Goal: Communication & Community: Connect with others

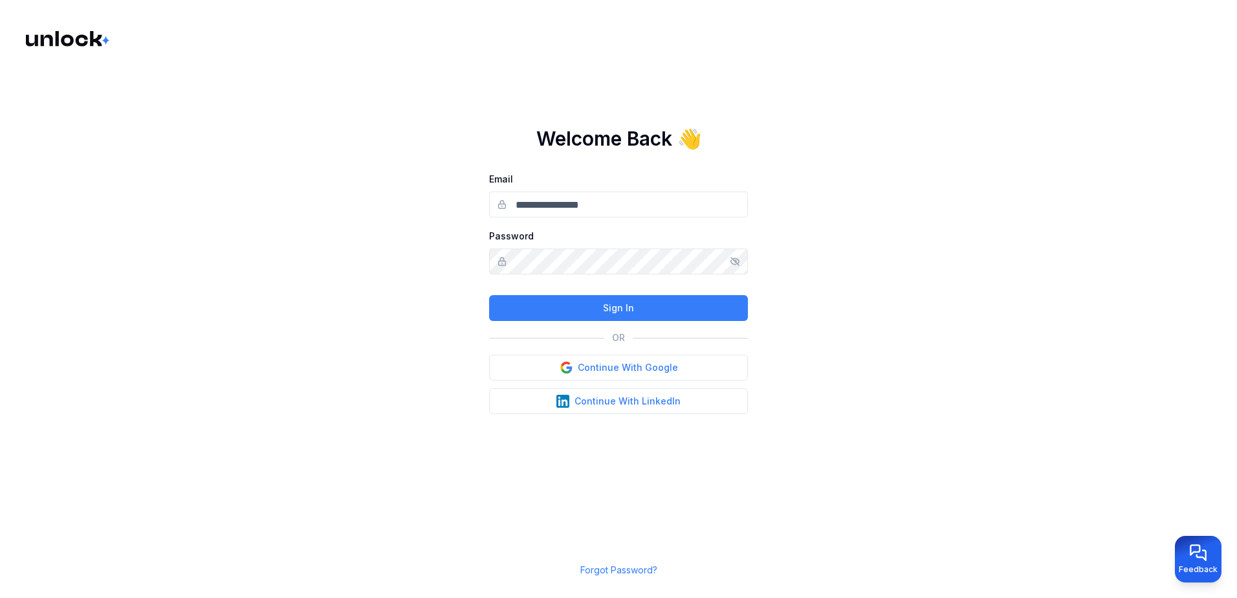
click at [546, 206] on input "Email" at bounding box center [618, 204] width 259 height 26
type input "**********"
click at [604, 370] on button "Continue With Google" at bounding box center [618, 367] width 259 height 26
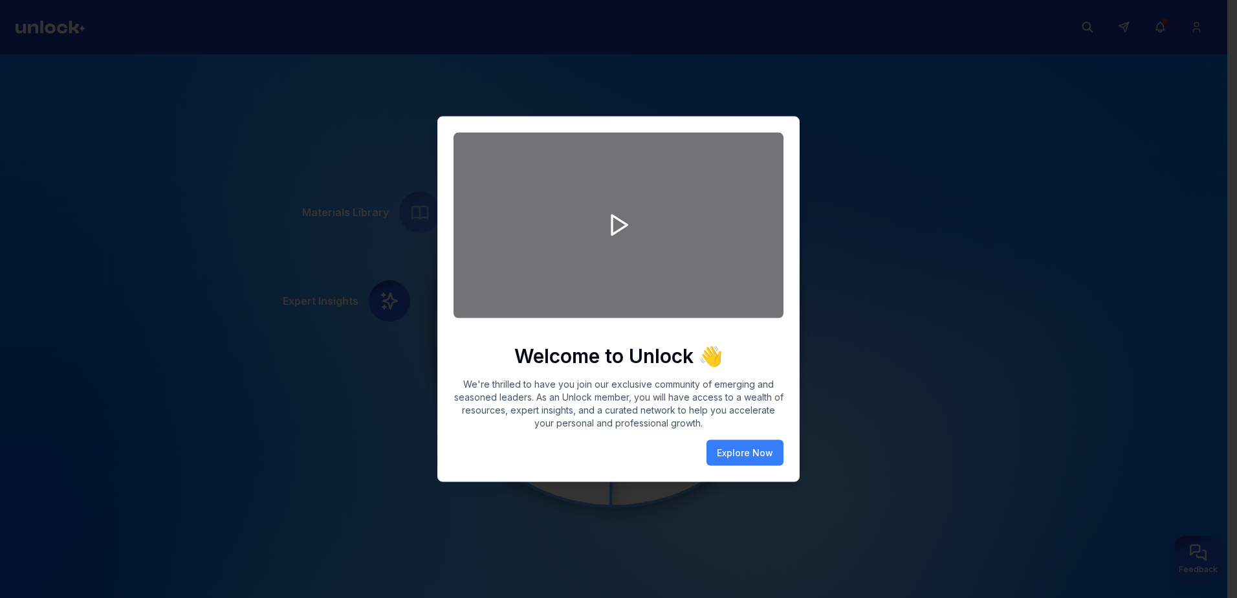
click at [856, 343] on div at bounding box center [618, 299] width 1237 height 598
click at [113, 103] on div at bounding box center [618, 299] width 1237 height 598
click at [1091, 29] on div at bounding box center [618, 299] width 1237 height 598
click at [716, 172] on div at bounding box center [618, 226] width 330 height 186
click at [735, 442] on button "Explore Now" at bounding box center [744, 452] width 77 height 26
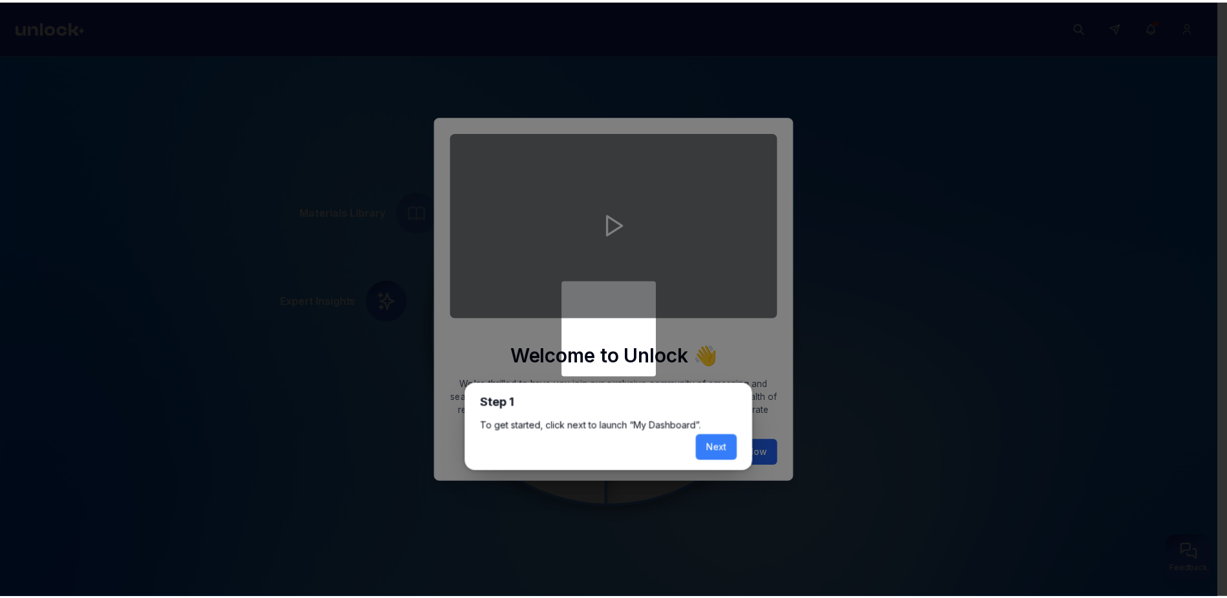
scroll to position [5, 0]
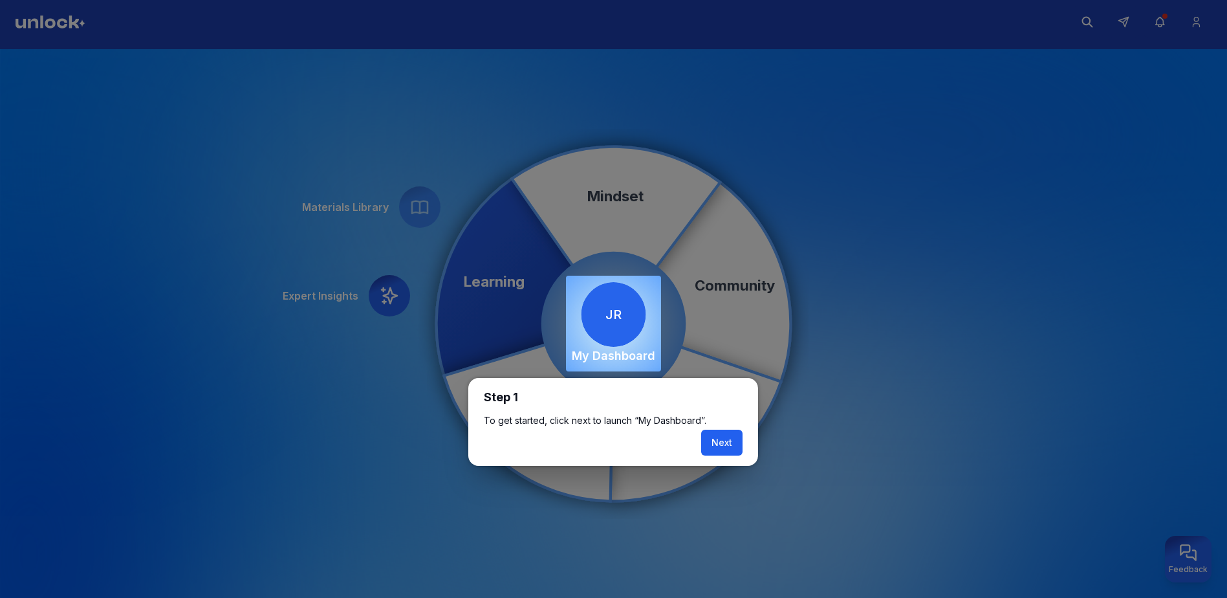
click at [717, 440] on button "Next" at bounding box center [721, 442] width 41 height 26
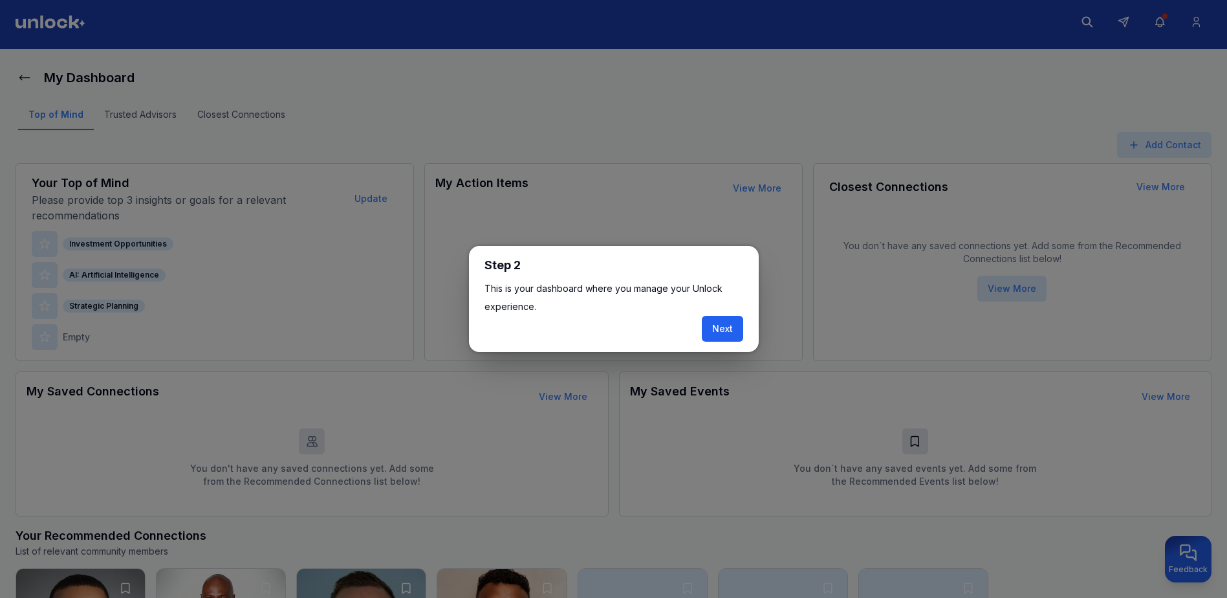
click at [724, 332] on button "Next" at bounding box center [722, 329] width 41 height 26
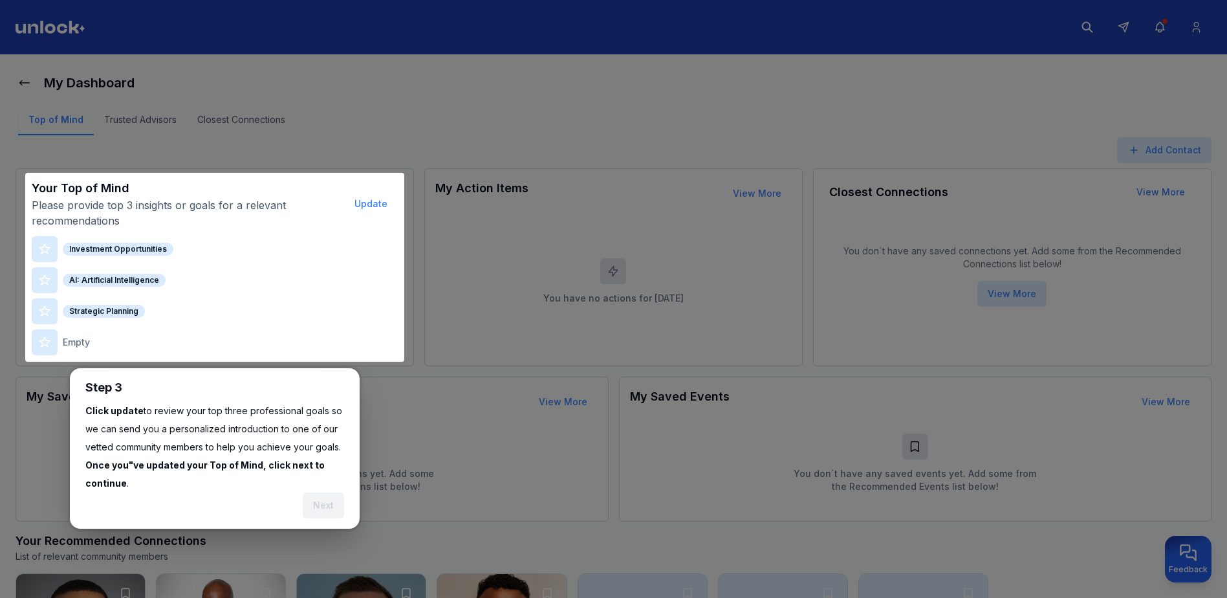
click at [1162, 26] on div at bounding box center [613, 502] width 1227 height 1005
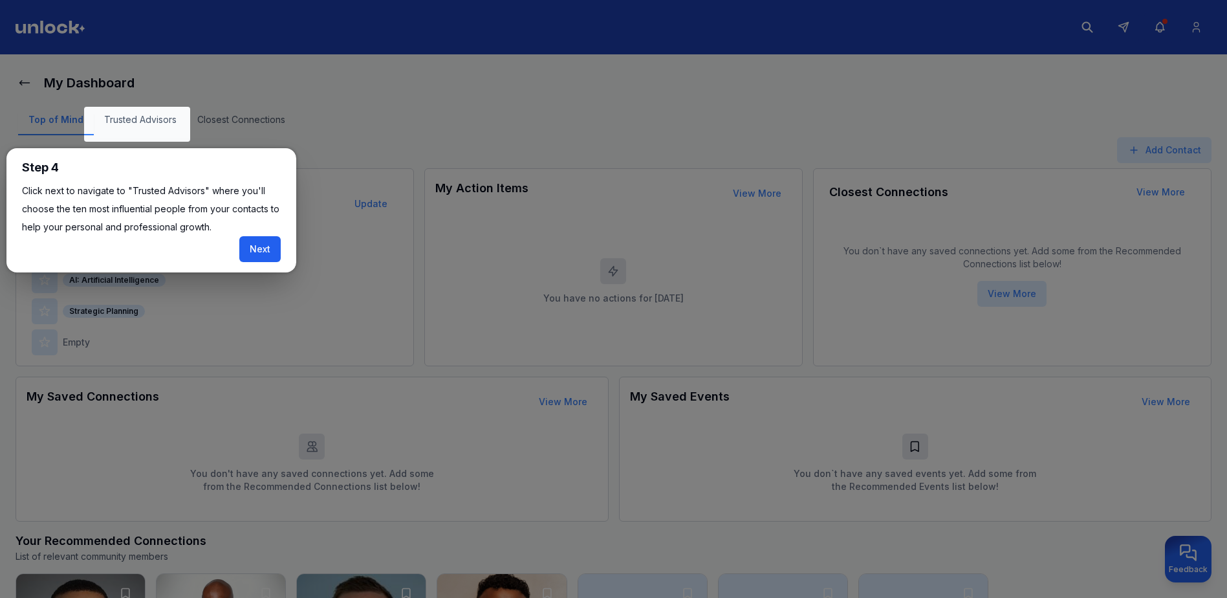
click at [268, 245] on button "Next" at bounding box center [259, 249] width 41 height 26
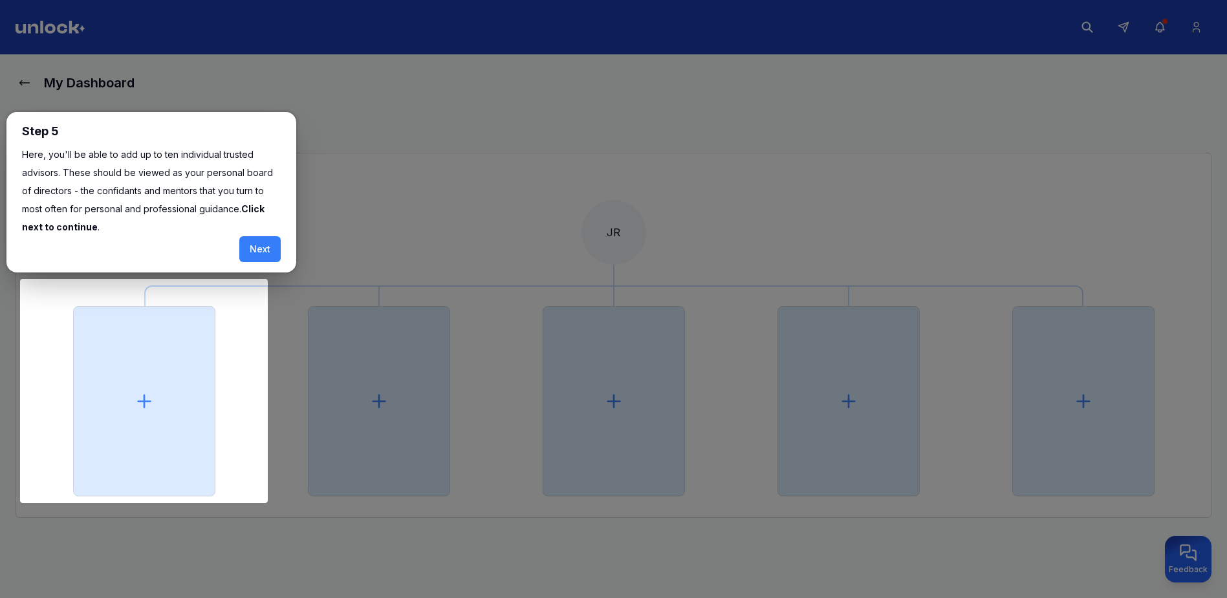
click at [461, 129] on div at bounding box center [613, 301] width 1227 height 603
click at [270, 247] on button "Next" at bounding box center [259, 249] width 41 height 26
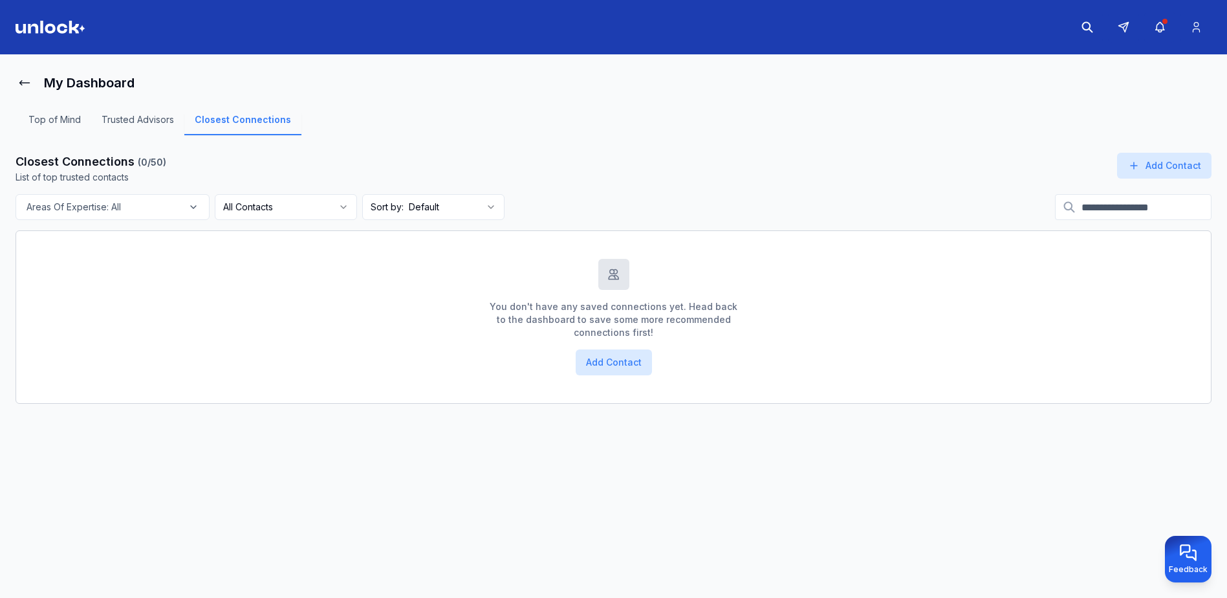
scroll to position [5, 0]
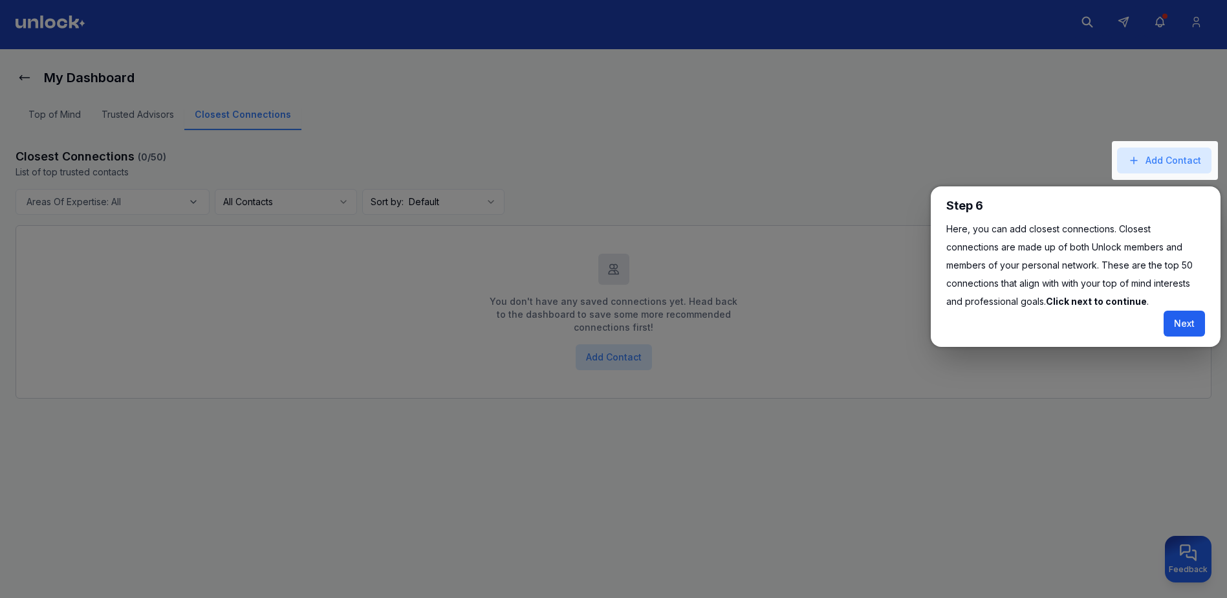
click at [1200, 334] on button "Next" at bounding box center [1184, 323] width 41 height 26
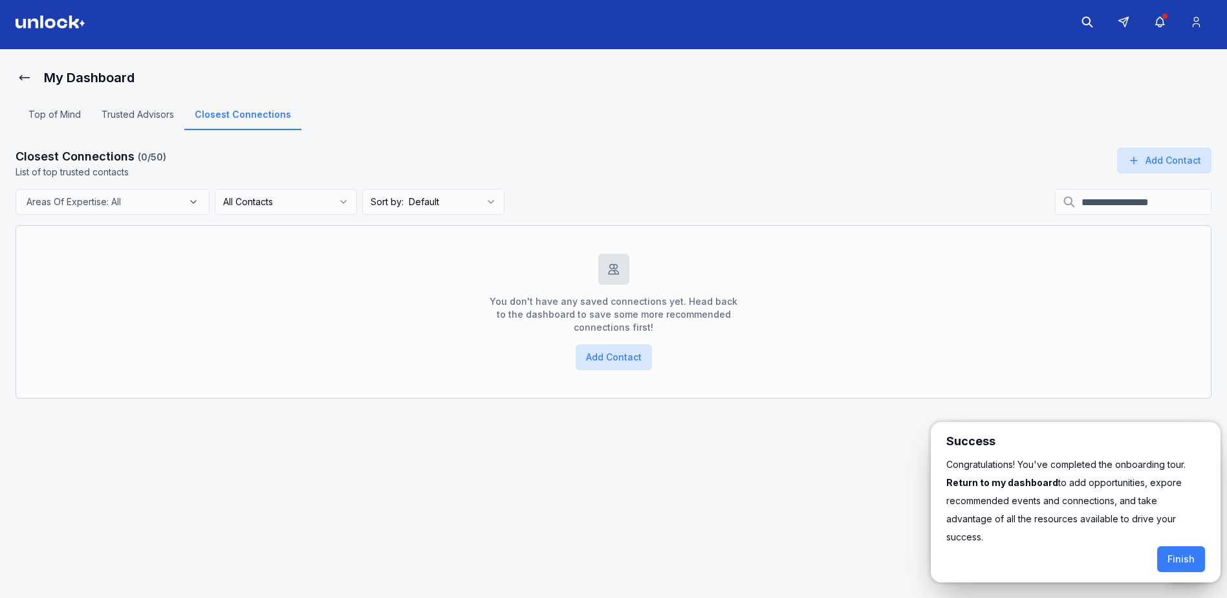
click at [1162, 19] on div at bounding box center [613, 296] width 1227 height 603
click at [1180, 546] on button "Finish" at bounding box center [1181, 559] width 48 height 26
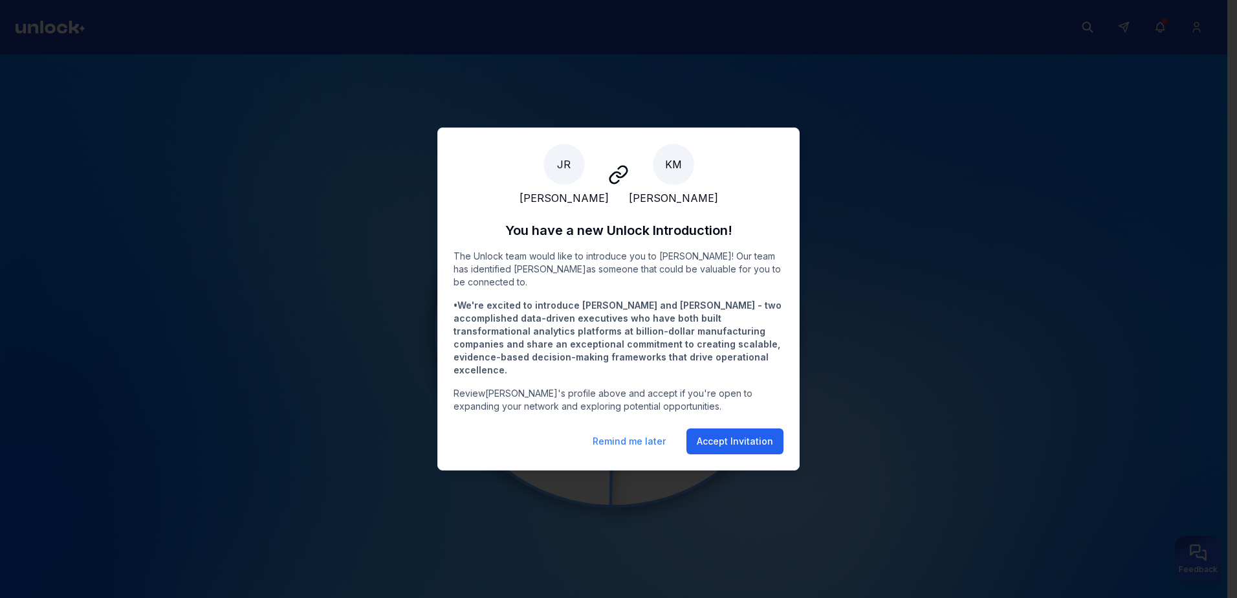
click at [727, 445] on button "Accept Invitation" at bounding box center [734, 441] width 97 height 26
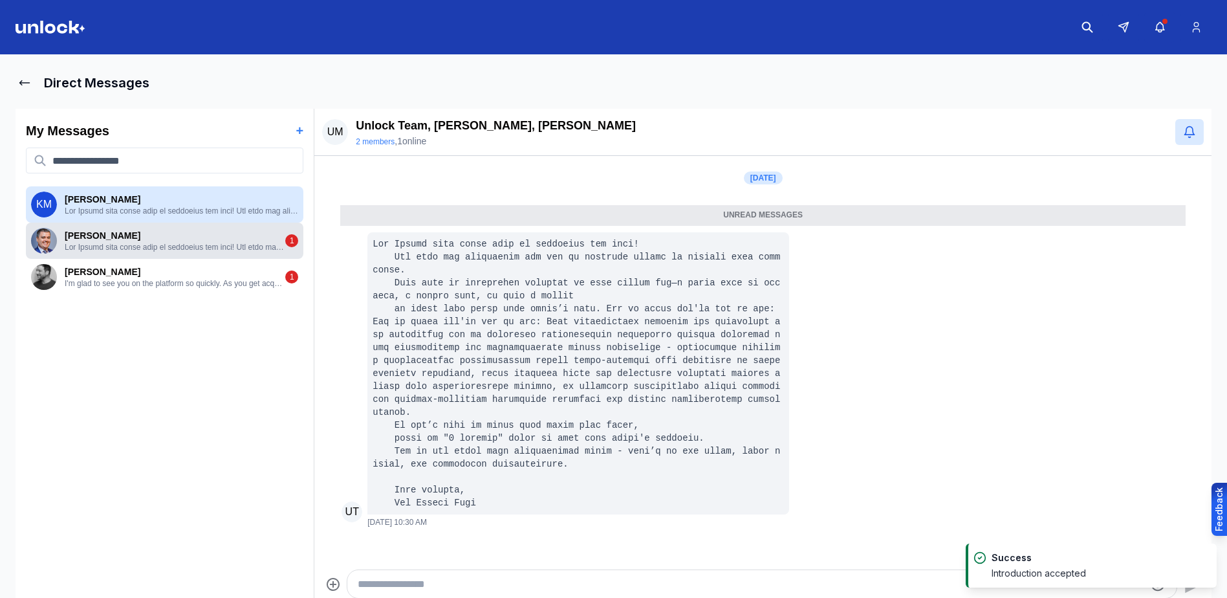
click at [177, 244] on p at bounding box center [175, 247] width 221 height 10
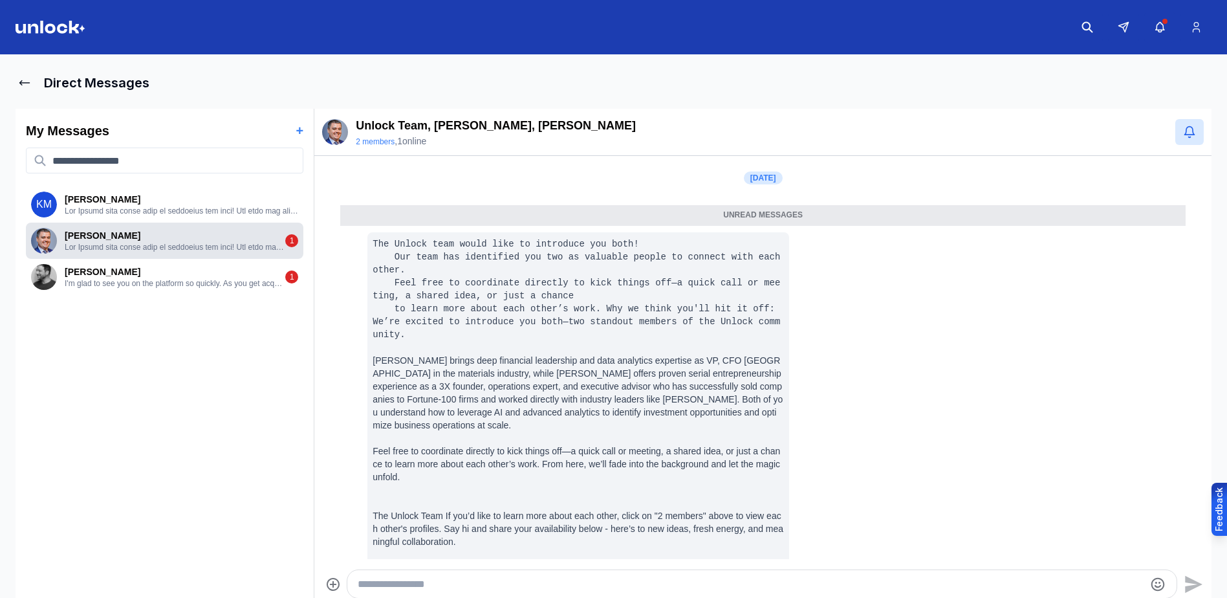
scroll to position [21, 0]
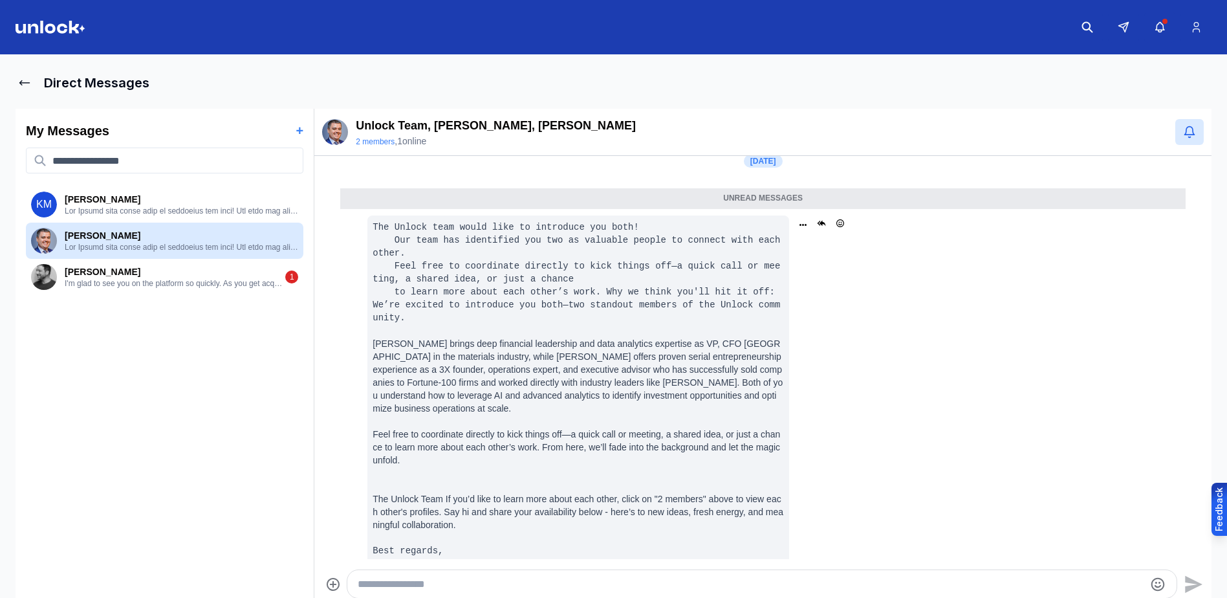
scroll to position [21, 0]
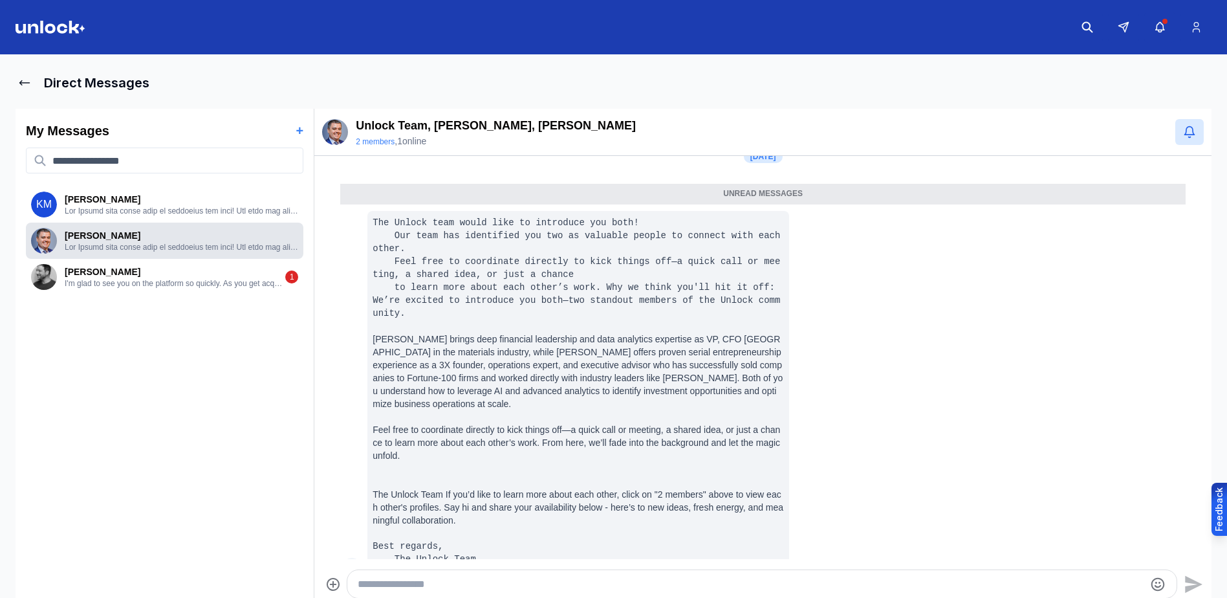
click at [175, 244] on p at bounding box center [181, 247] width 233 height 10
drag, startPoint x: 175, startPoint y: 244, endPoint x: 120, endPoint y: 240, distance: 55.1
click at [120, 240] on p "[PERSON_NAME]" at bounding box center [181, 235] width 233 height 13
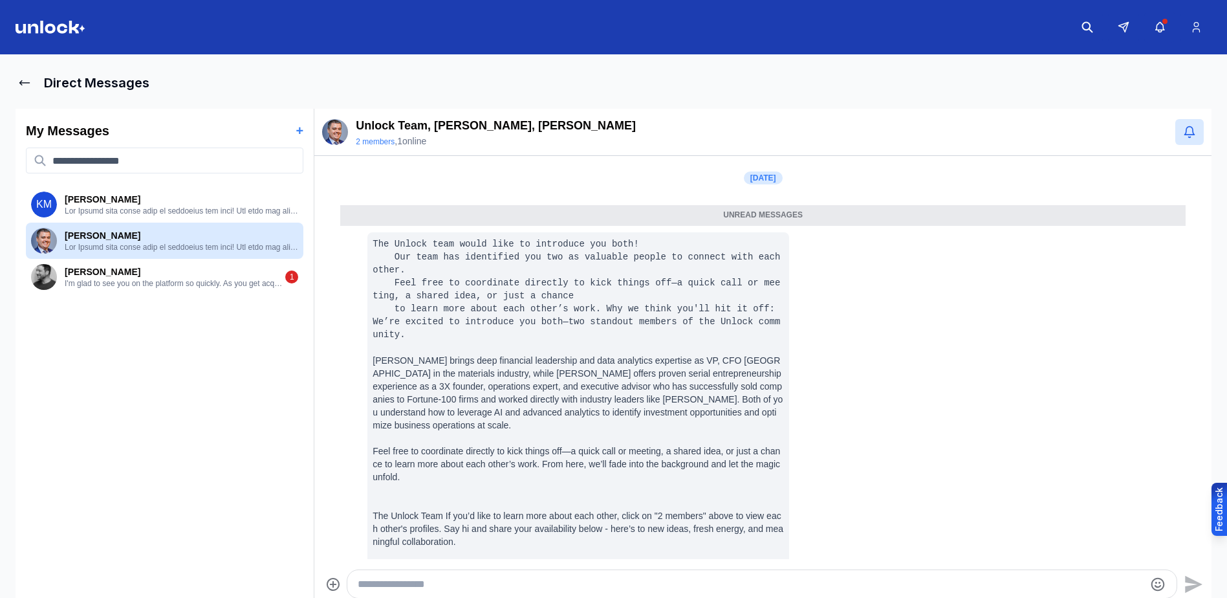
click at [755, 211] on div "Unread messages" at bounding box center [762, 215] width 845 height 21
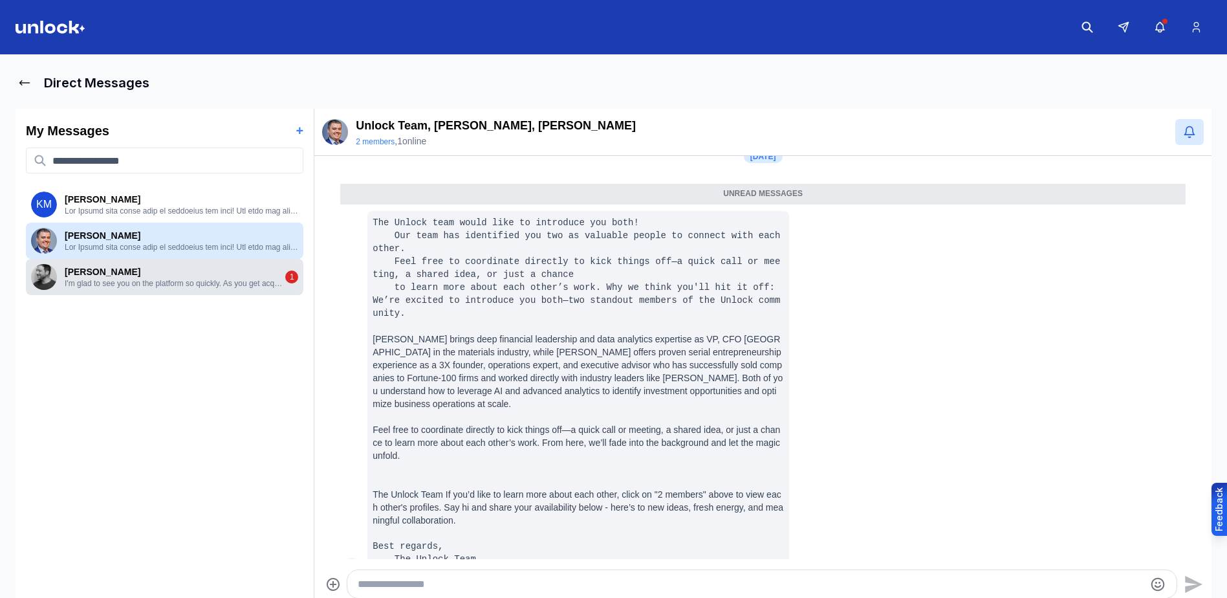
click at [166, 283] on p "I'm glad to see you on the platform so quickly. As you get acquainted with the …" at bounding box center [175, 283] width 221 height 10
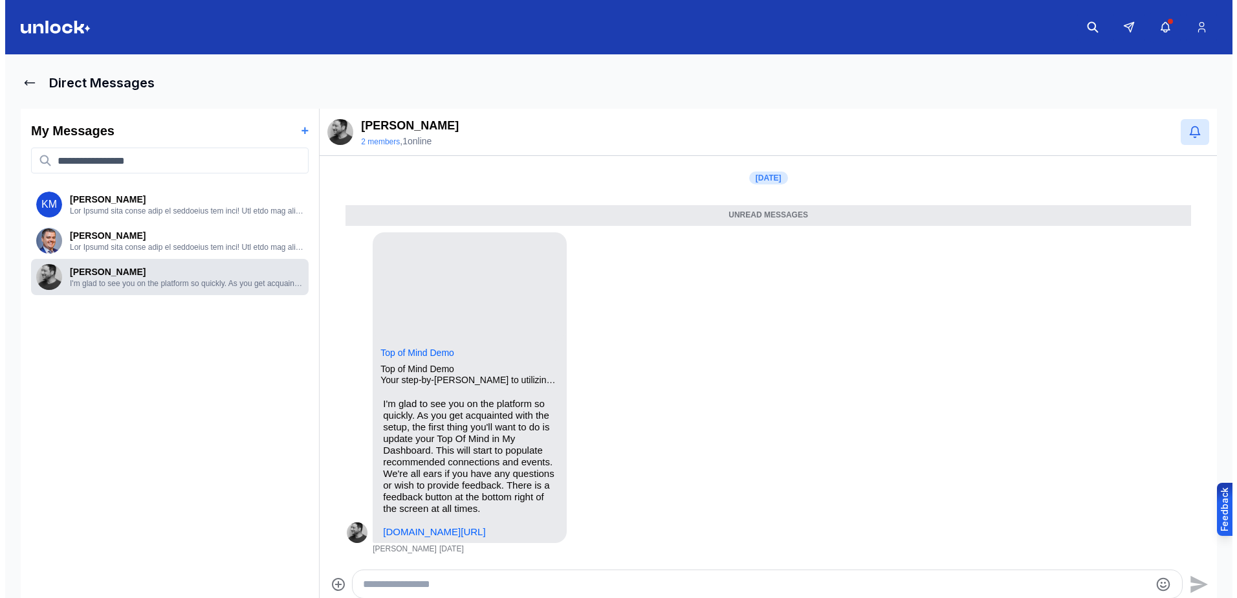
scroll to position [2, 0]
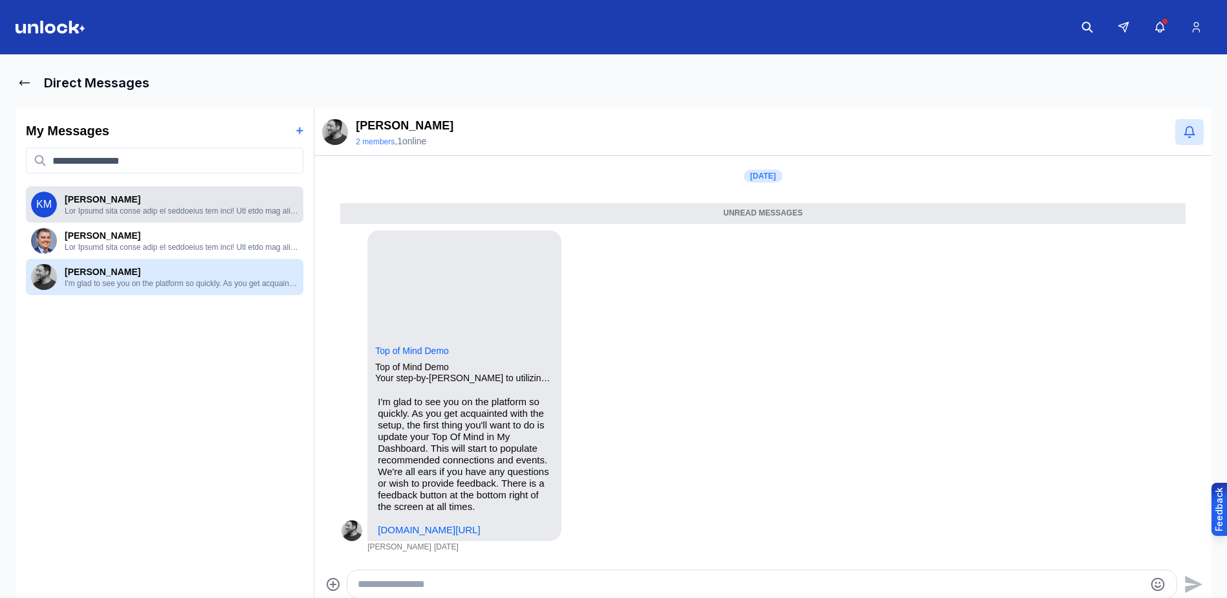
click at [149, 208] on p at bounding box center [181, 211] width 233 height 10
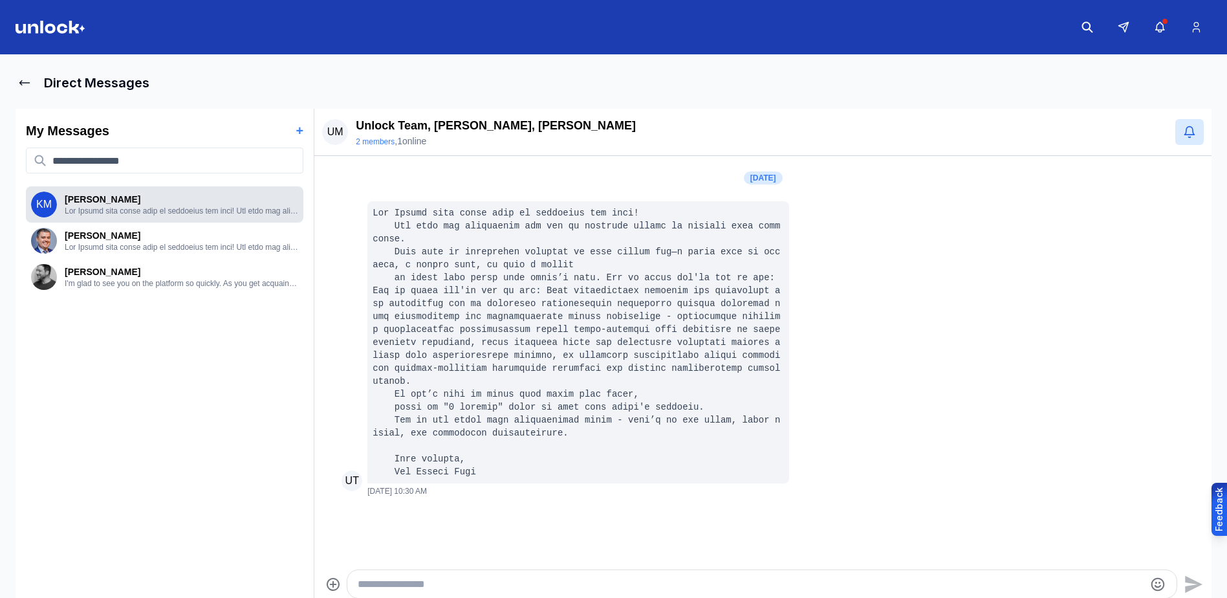
click at [142, 199] on p "[PERSON_NAME]" at bounding box center [181, 199] width 233 height 13
click at [378, 140] on button "2 members" at bounding box center [375, 141] width 39 height 10
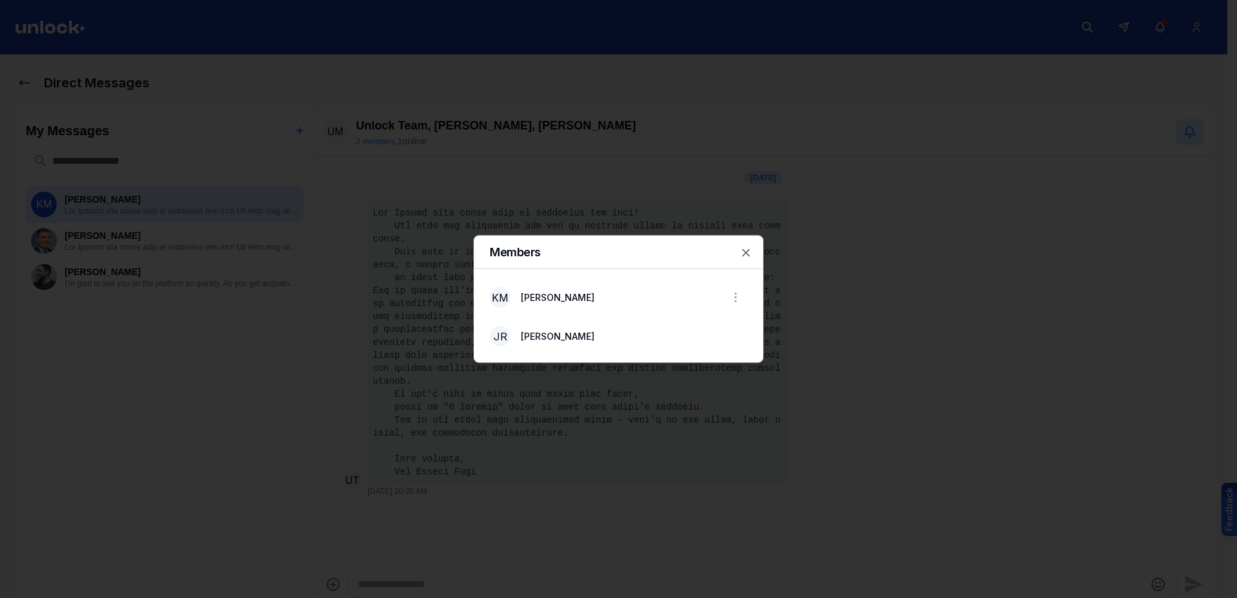
click at [586, 217] on div at bounding box center [618, 299] width 1237 height 598
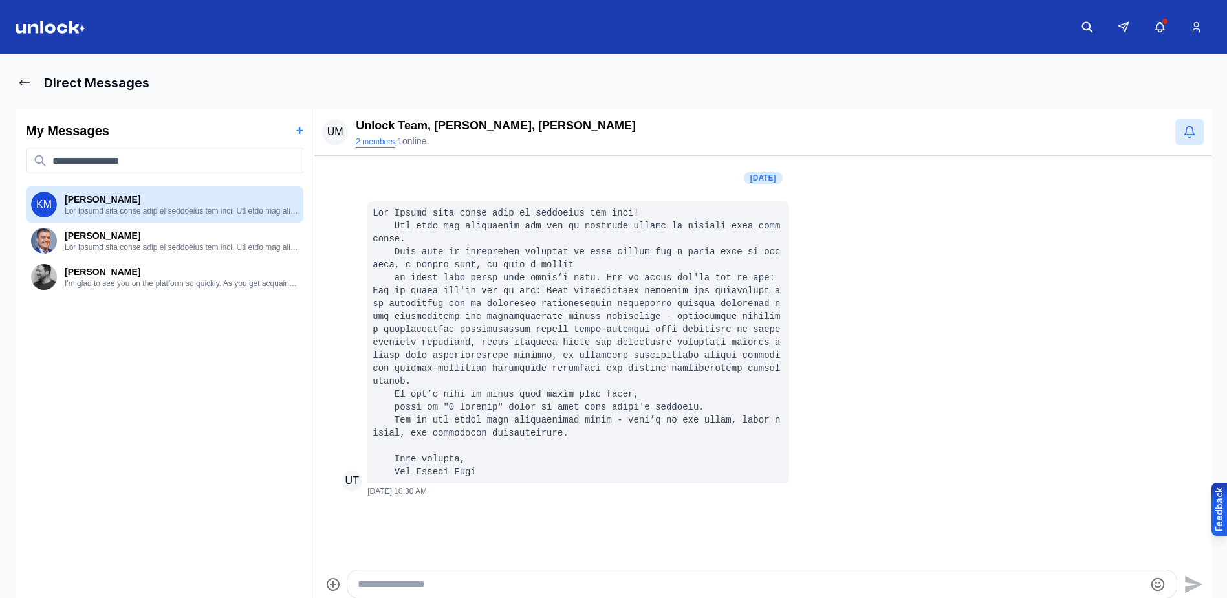
click at [379, 138] on button "2 members" at bounding box center [375, 141] width 39 height 10
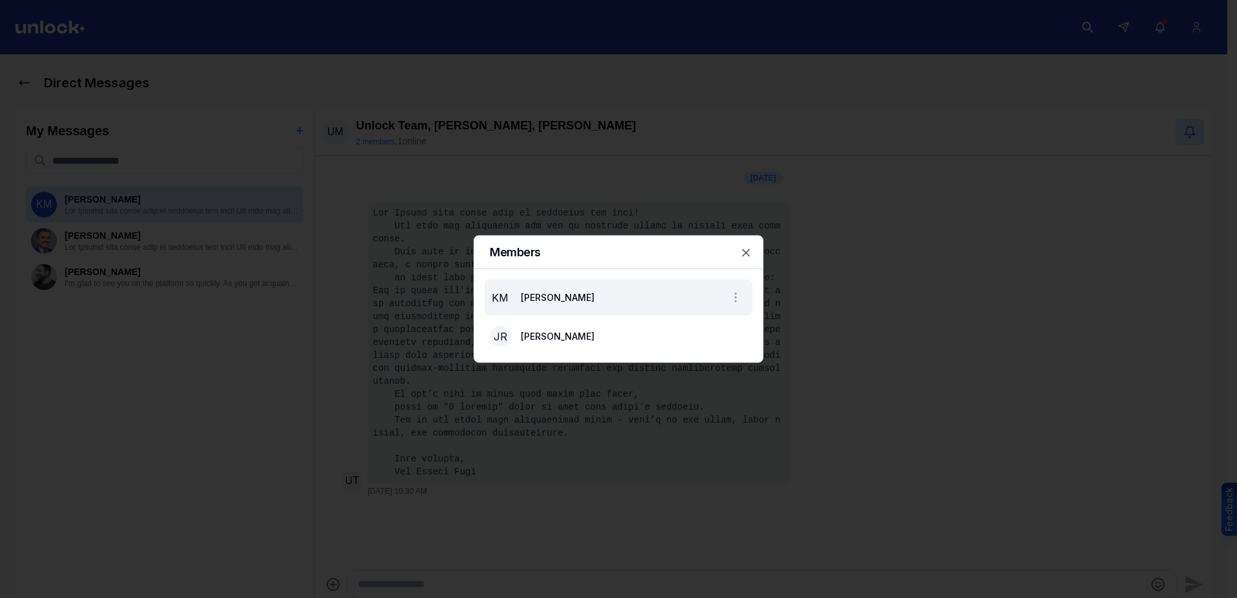
click at [532, 296] on span "[PERSON_NAME]" at bounding box center [558, 297] width 74 height 11
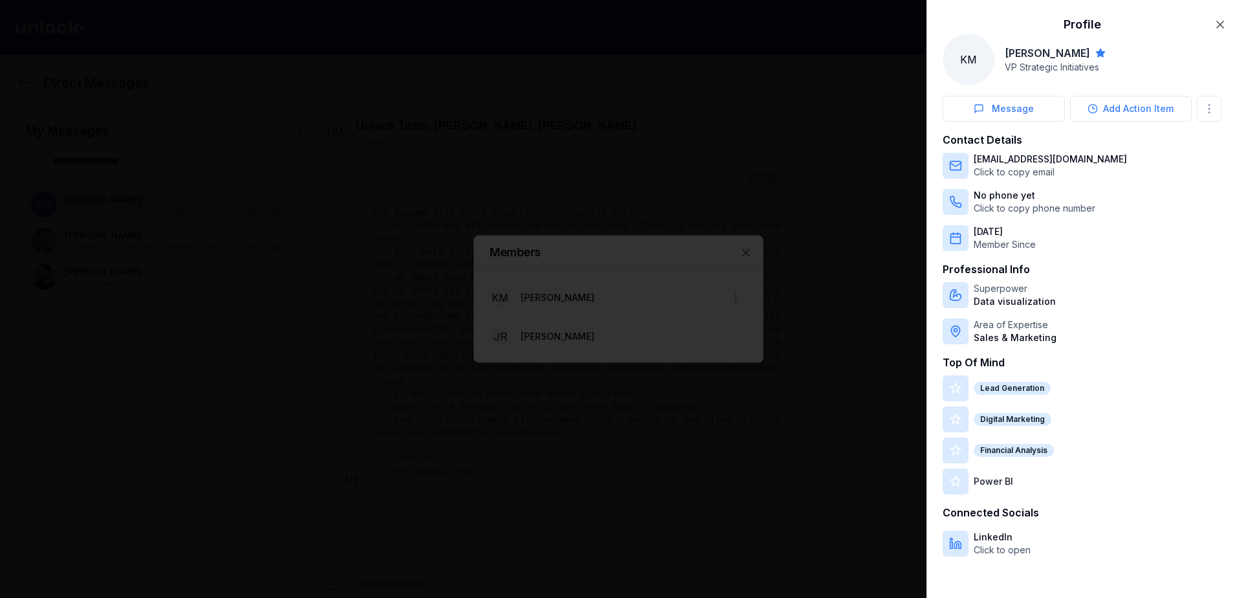
click at [523, 300] on div at bounding box center [618, 299] width 1237 height 598
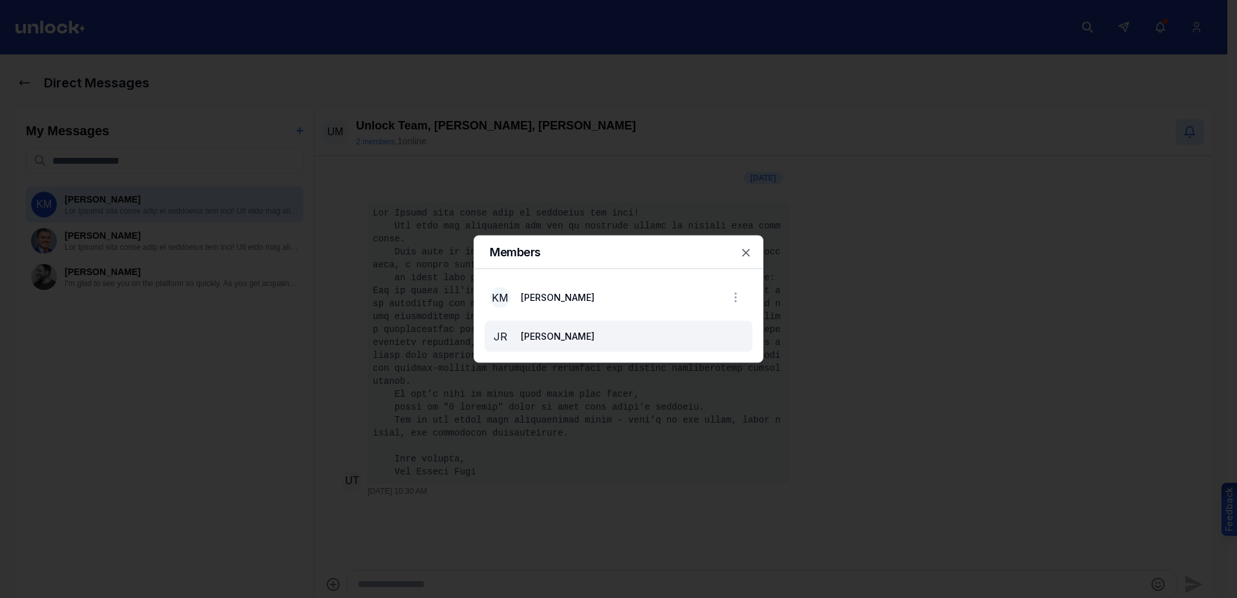
click at [537, 338] on span "[PERSON_NAME]" at bounding box center [558, 336] width 74 height 11
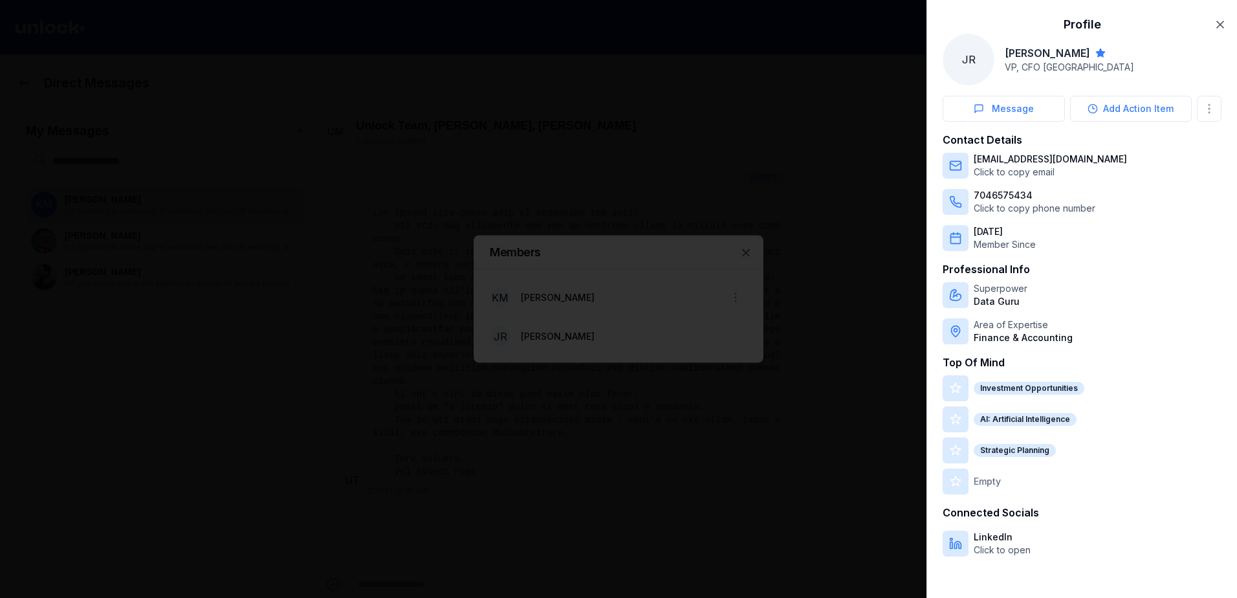
click at [527, 299] on div at bounding box center [618, 299] width 1237 height 598
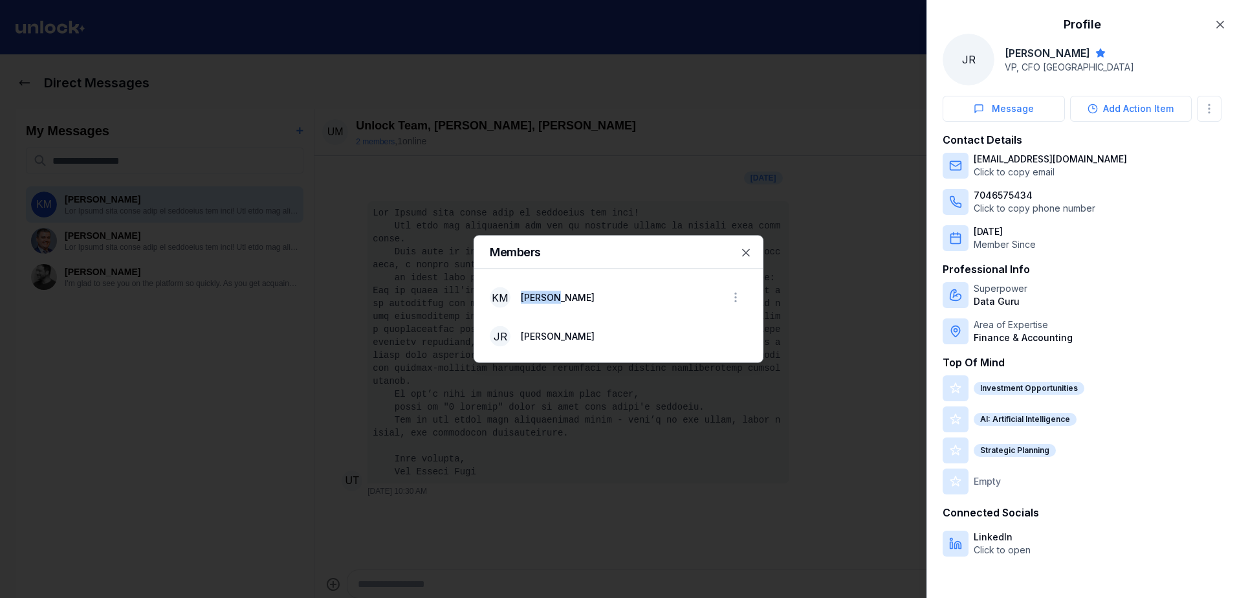
click at [527, 299] on span "[PERSON_NAME]" at bounding box center [558, 297] width 74 height 11
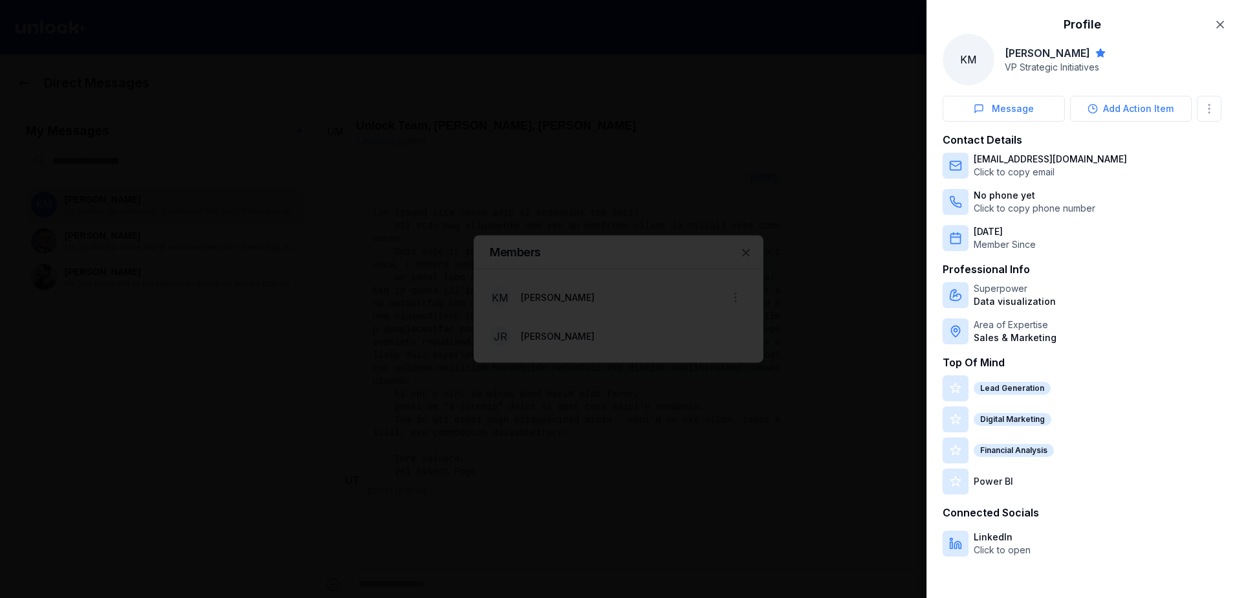
click at [577, 338] on div at bounding box center [618, 299] width 1237 height 598
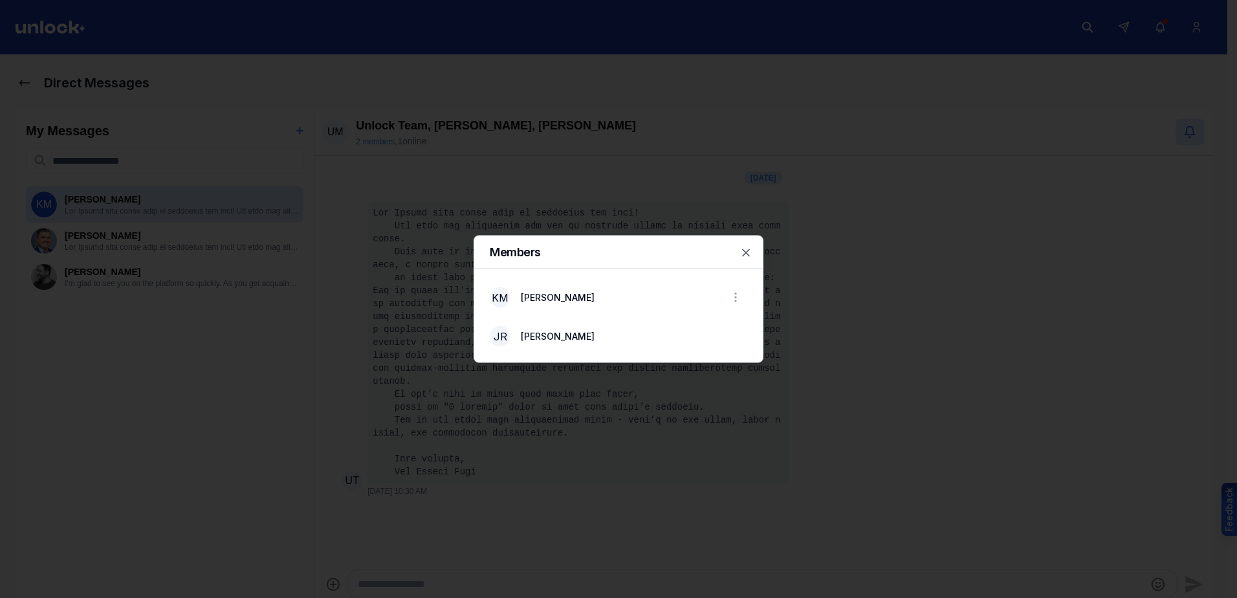
click at [567, 342] on p "[PERSON_NAME]" at bounding box center [558, 336] width 74 height 13
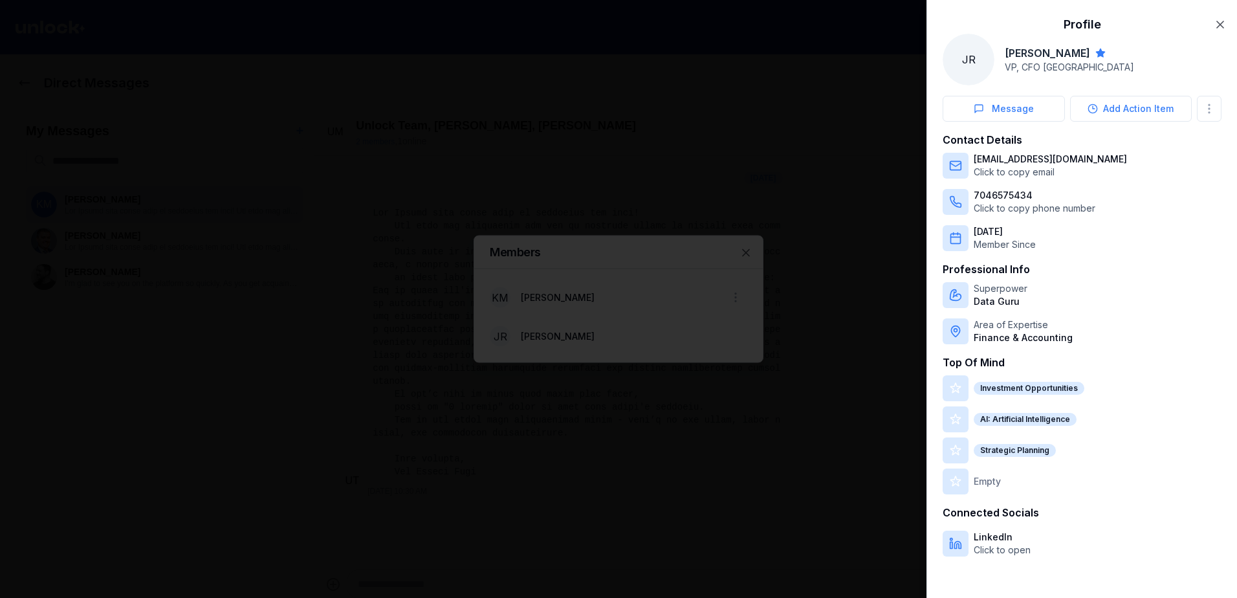
click at [552, 299] on div at bounding box center [618, 299] width 1237 height 598
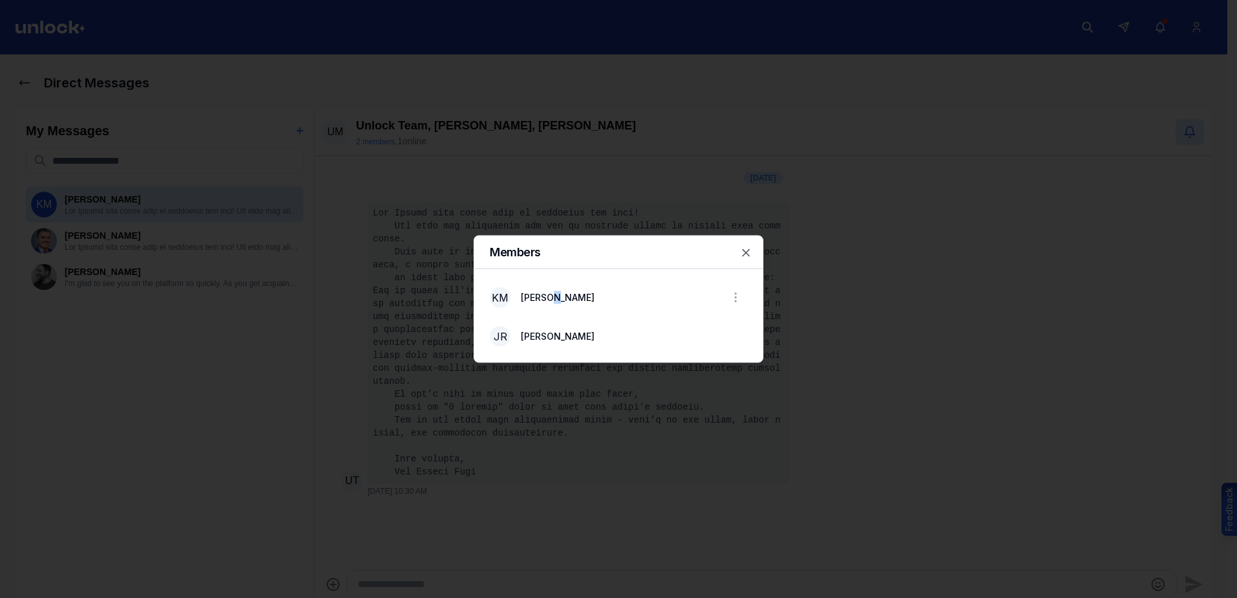
click at [552, 298] on span "[PERSON_NAME]" at bounding box center [558, 297] width 74 height 11
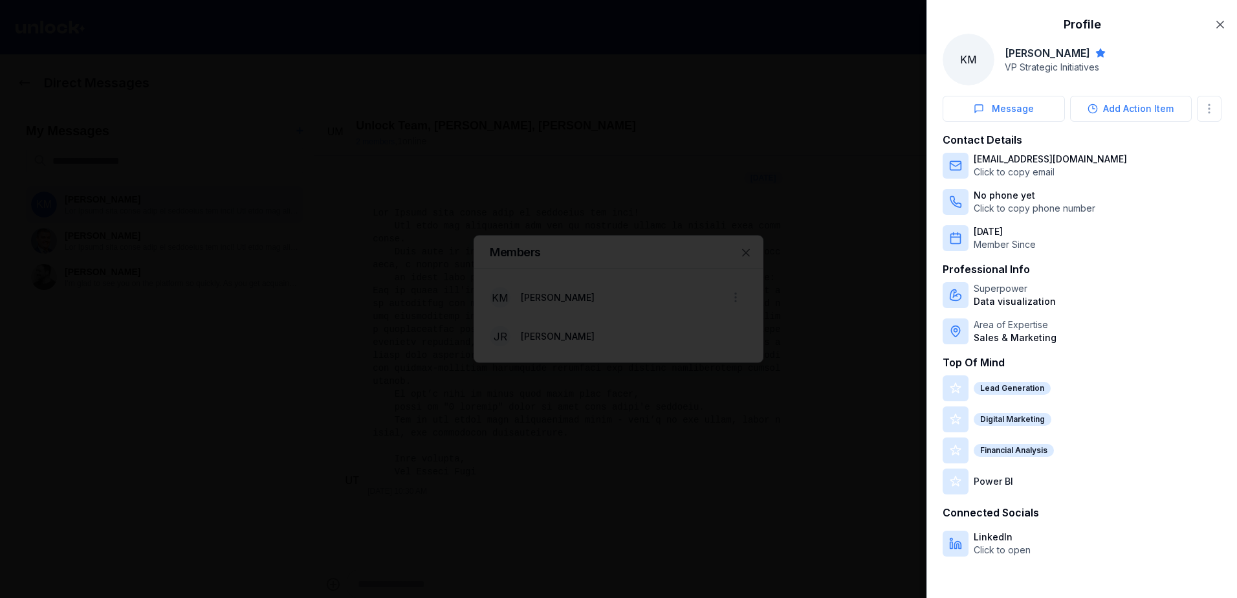
click at [553, 332] on div at bounding box center [618, 299] width 1237 height 598
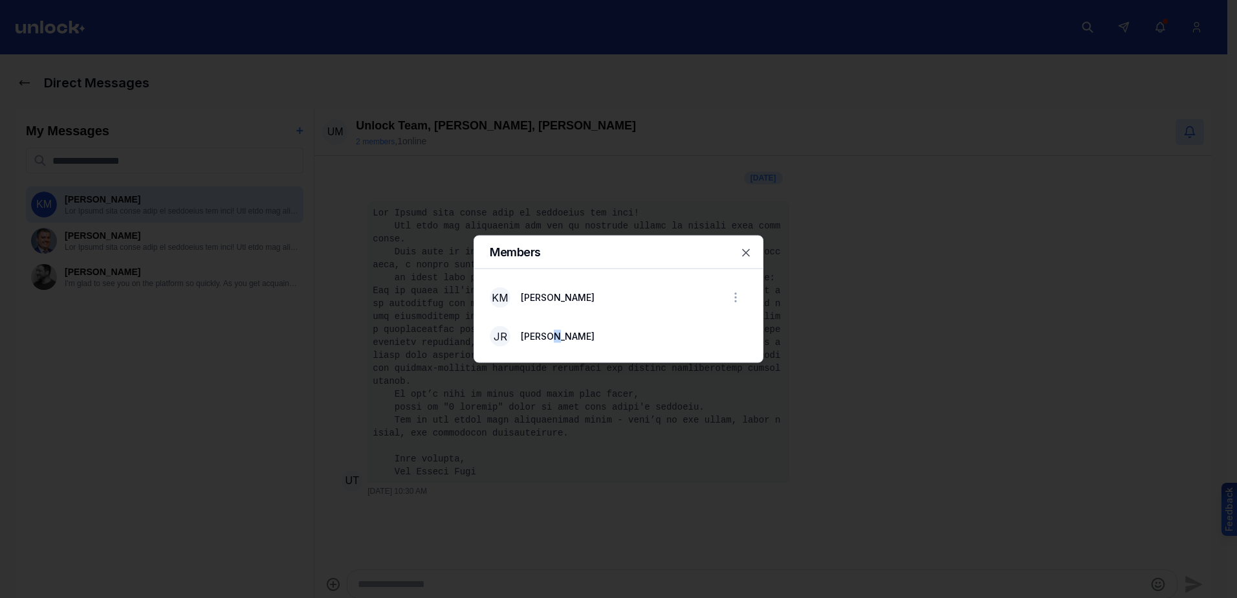
click at [553, 332] on span "[PERSON_NAME]" at bounding box center [558, 336] width 74 height 11
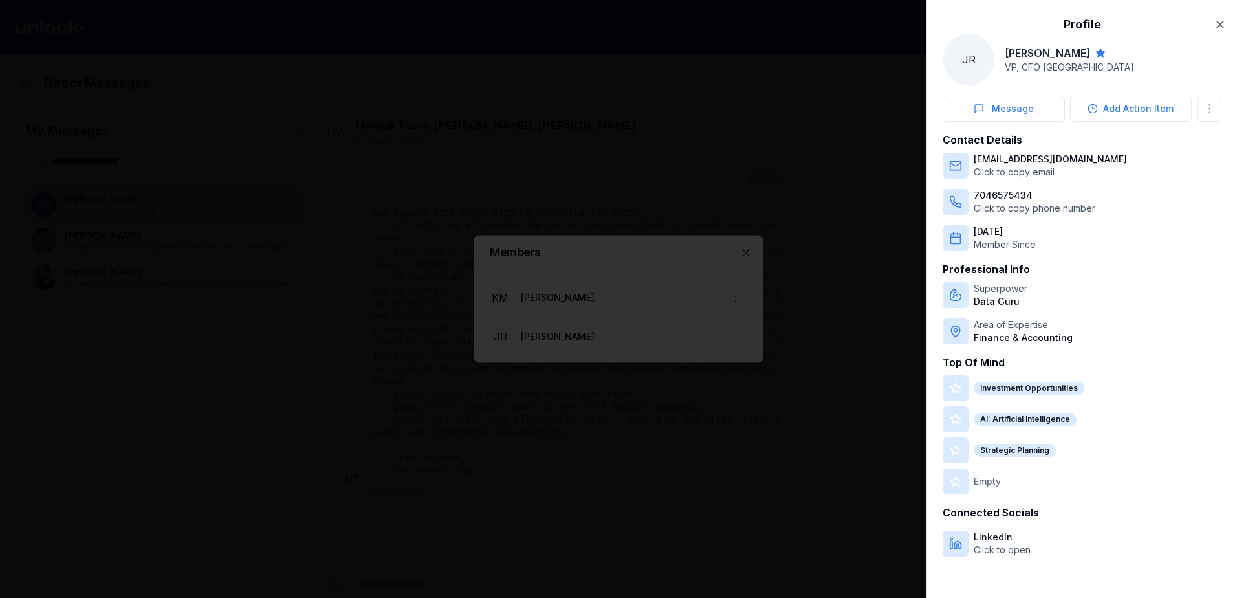
click at [984, 485] on p "Empty" at bounding box center [986, 481] width 27 height 13
click at [609, 331] on div at bounding box center [618, 299] width 1237 height 598
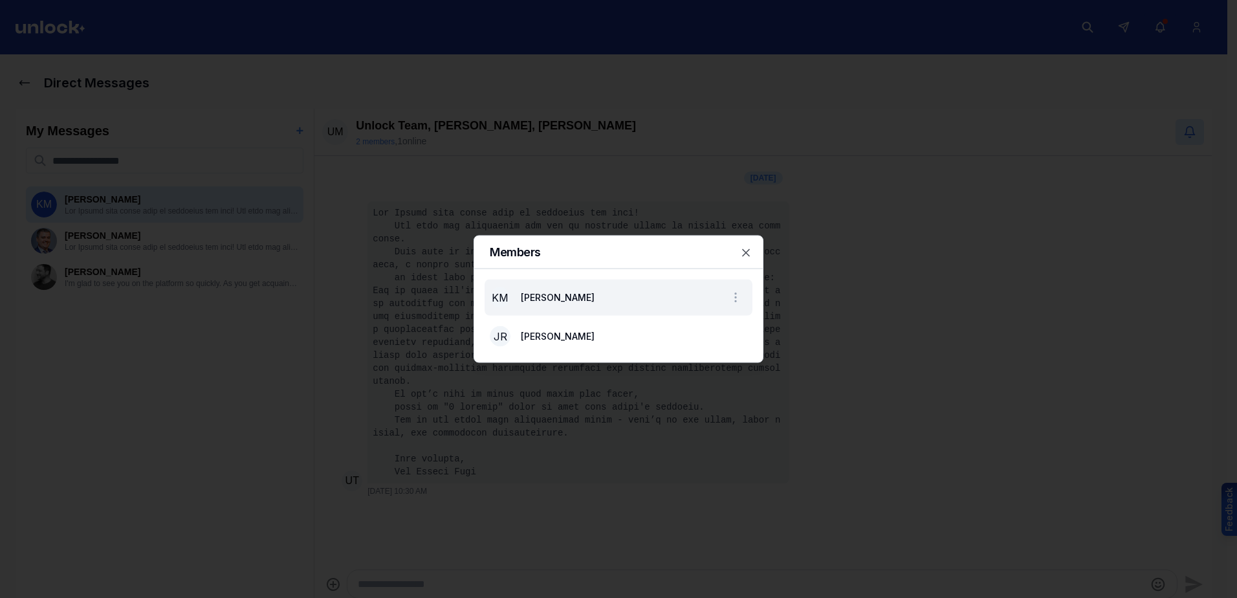
click at [598, 299] on li "KM [PERSON_NAME]" at bounding box center [618, 297] width 268 height 36
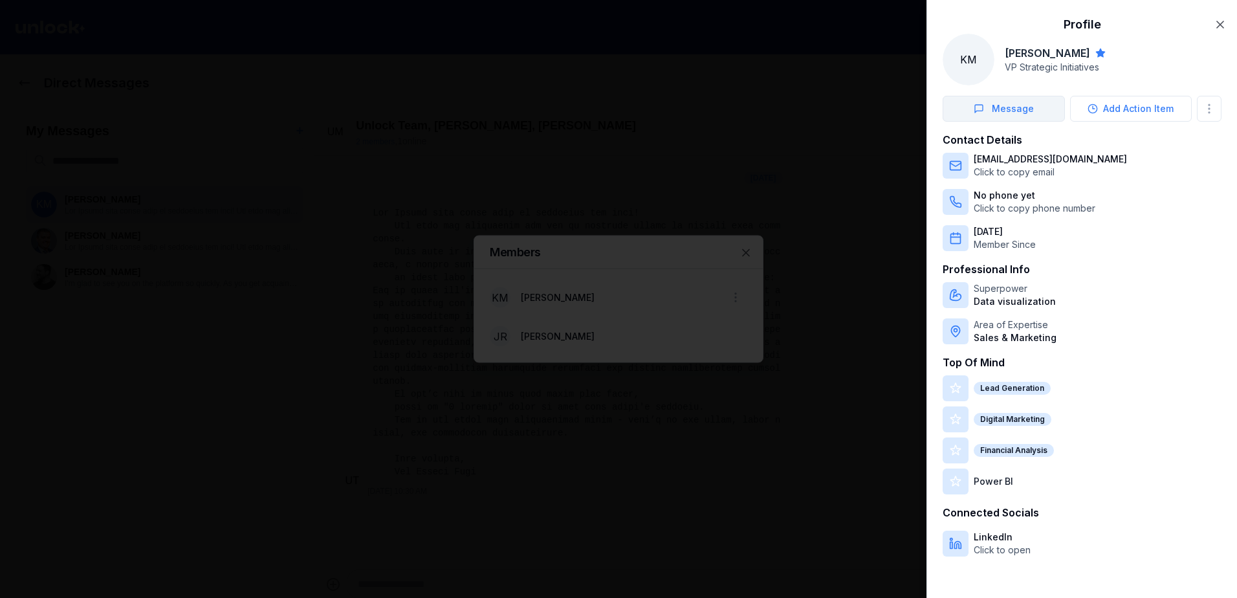
click at [1008, 109] on button "Message" at bounding box center [1003, 109] width 122 height 26
click at [988, 113] on button "Message" at bounding box center [1003, 109] width 122 height 26
click at [1001, 109] on button "Message" at bounding box center [1003, 109] width 122 height 26
click at [1219, 22] on icon "button" at bounding box center [1219, 24] width 13 height 13
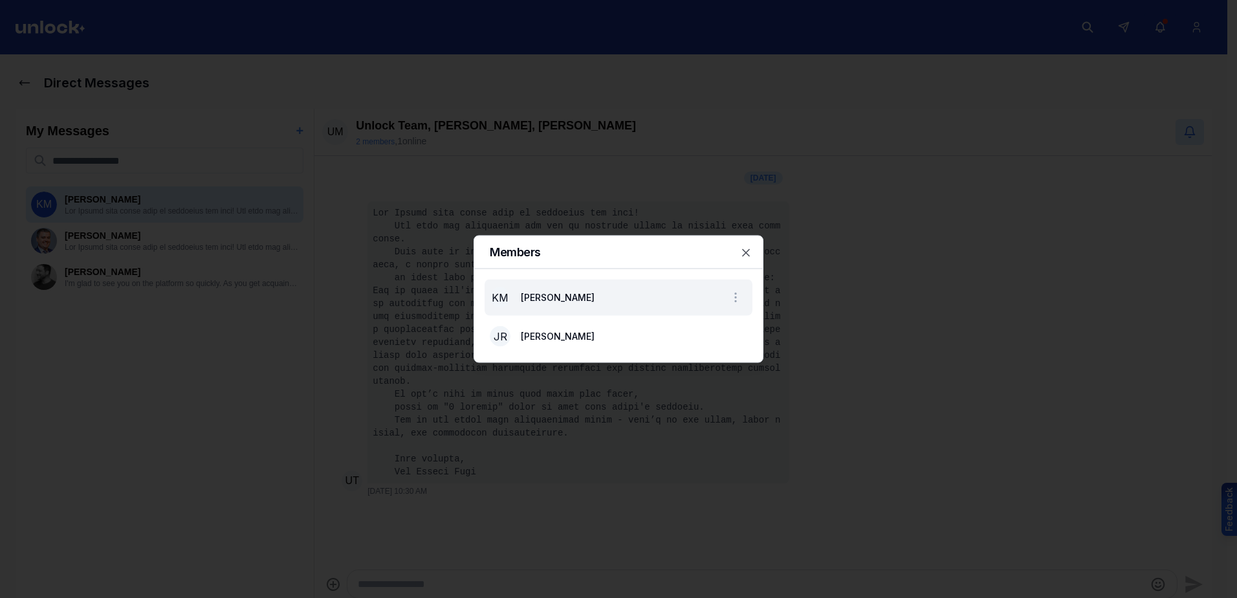
click at [563, 303] on p "[PERSON_NAME]" at bounding box center [558, 297] width 74 height 13
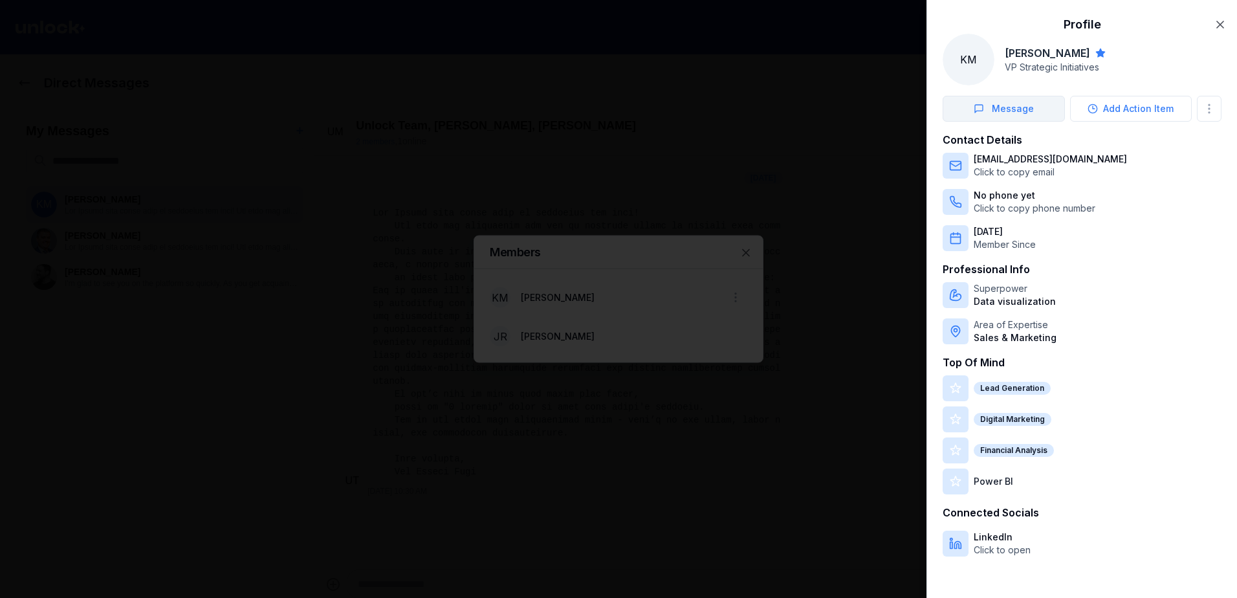
click at [1031, 116] on button "Message" at bounding box center [1003, 109] width 122 height 26
click at [1206, 107] on body "Direct Messages My Messages + KM [PERSON_NAME] [PERSON_NAME] [PERSON_NAME] I'm …" at bounding box center [613, 299] width 1227 height 598
click at [1206, 107] on div at bounding box center [618, 299] width 1237 height 598
click at [992, 106] on button "Message" at bounding box center [1003, 109] width 122 height 26
click at [1021, 112] on button "Message" at bounding box center [1003, 109] width 122 height 26
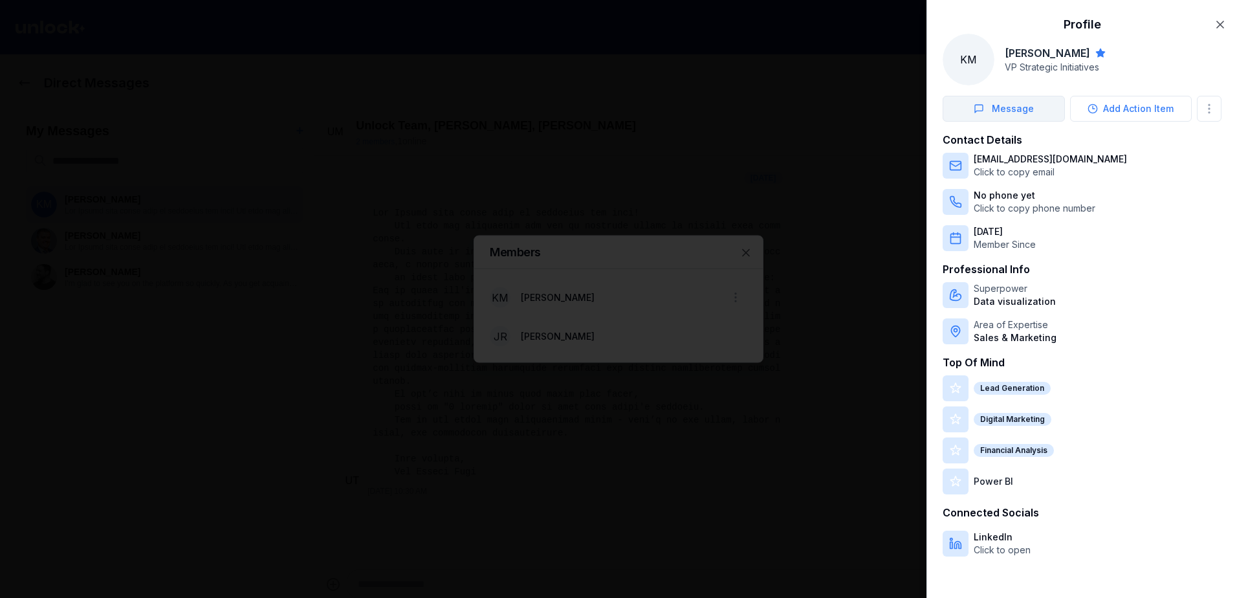
click at [1021, 112] on button "Message" at bounding box center [1003, 109] width 122 height 26
click at [687, 336] on div at bounding box center [618, 299] width 1237 height 598
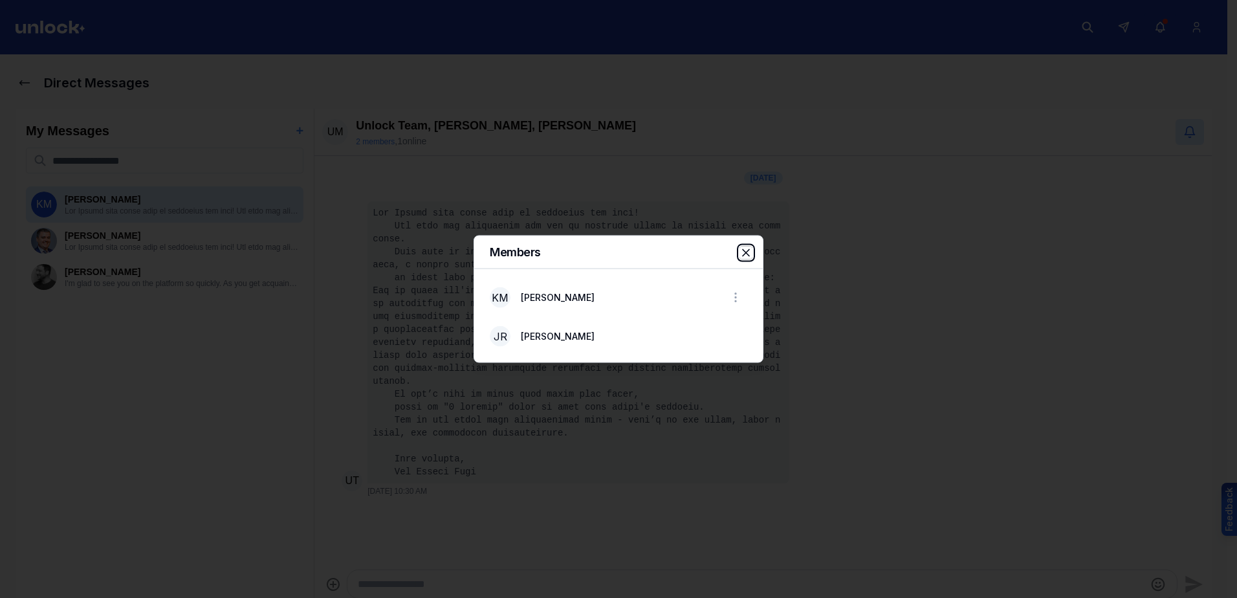
click at [748, 255] on icon "button" at bounding box center [745, 252] width 13 height 13
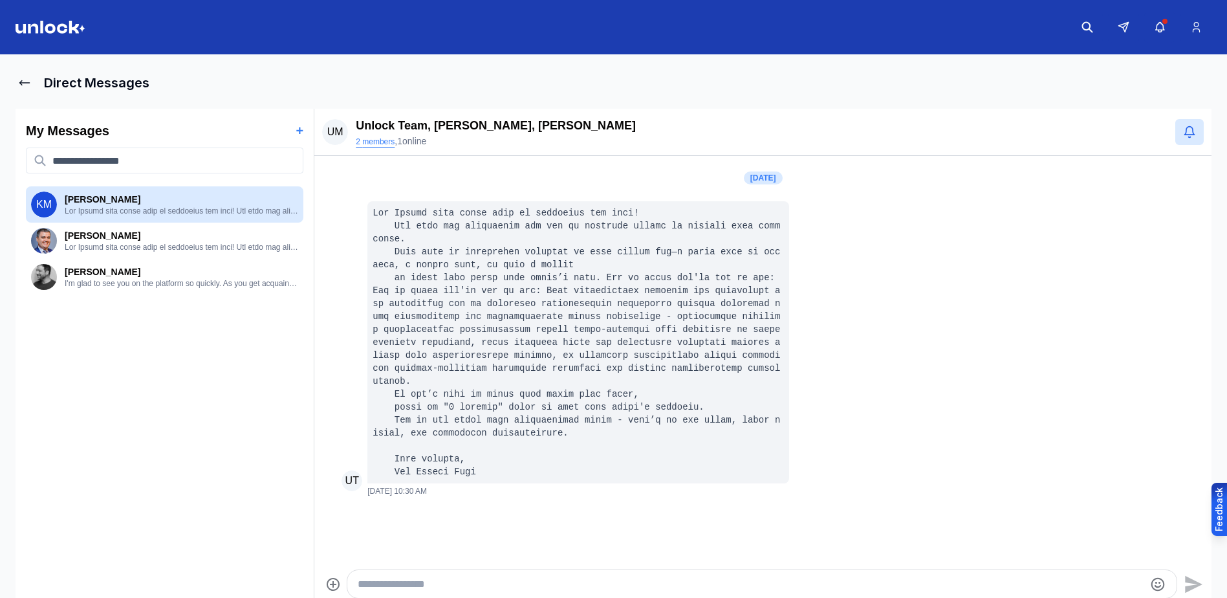
click at [377, 142] on button "2 members" at bounding box center [375, 141] width 39 height 10
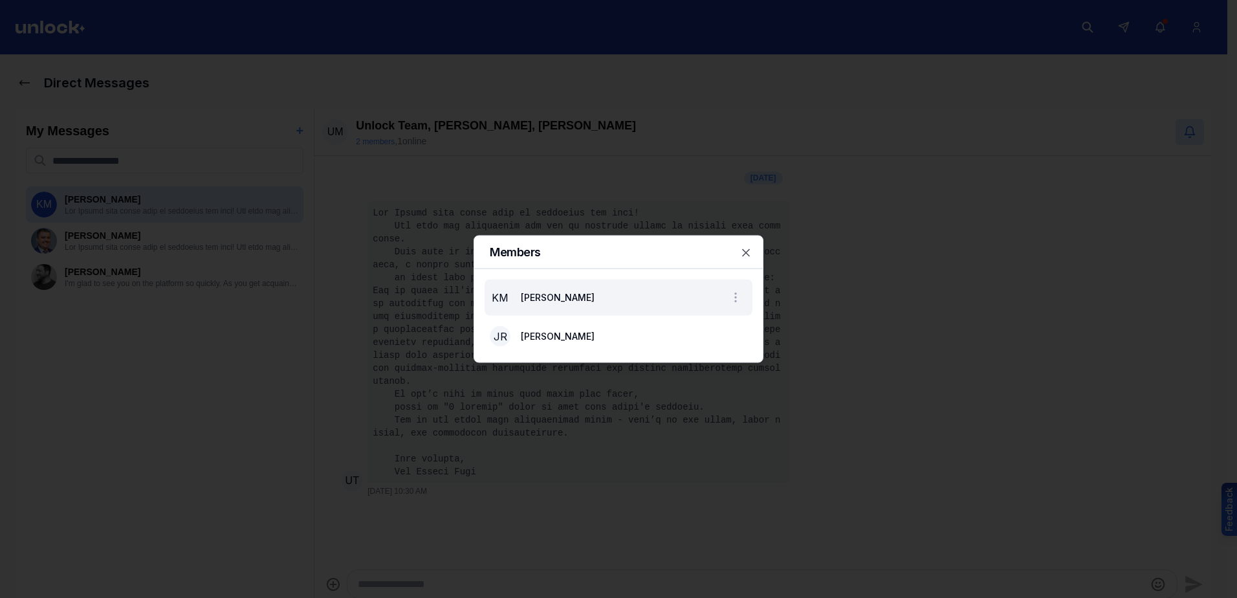
click at [559, 303] on p "[PERSON_NAME]" at bounding box center [558, 297] width 74 height 13
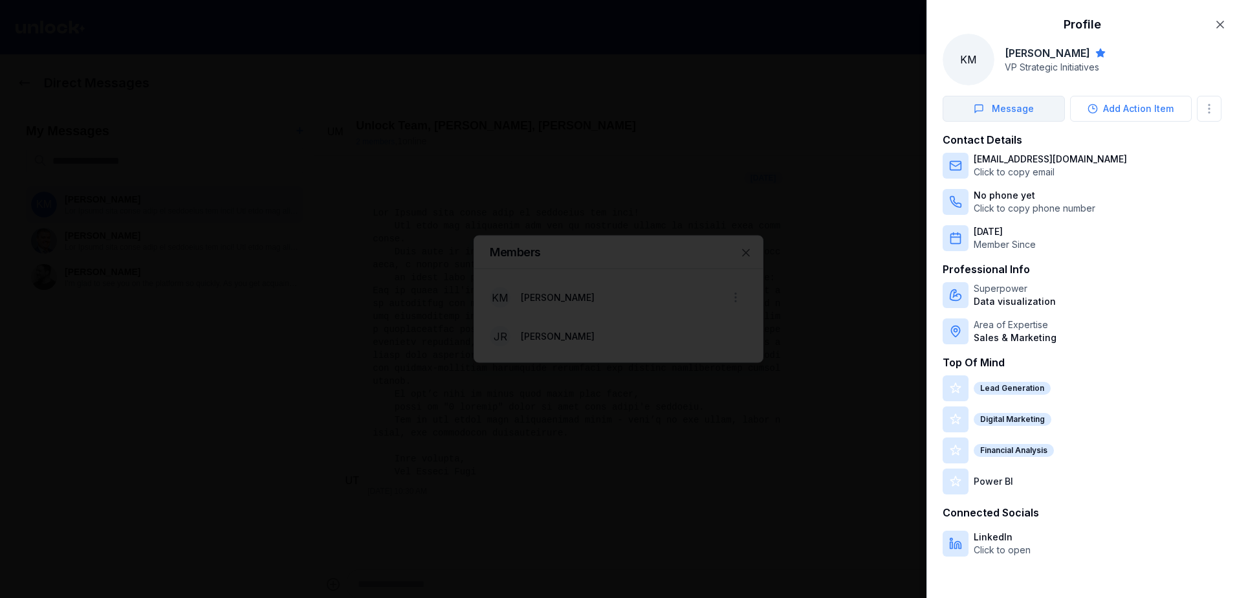
click at [1010, 110] on button "Message" at bounding box center [1003, 109] width 122 height 26
click at [1218, 21] on icon "button" at bounding box center [1219, 24] width 13 height 13
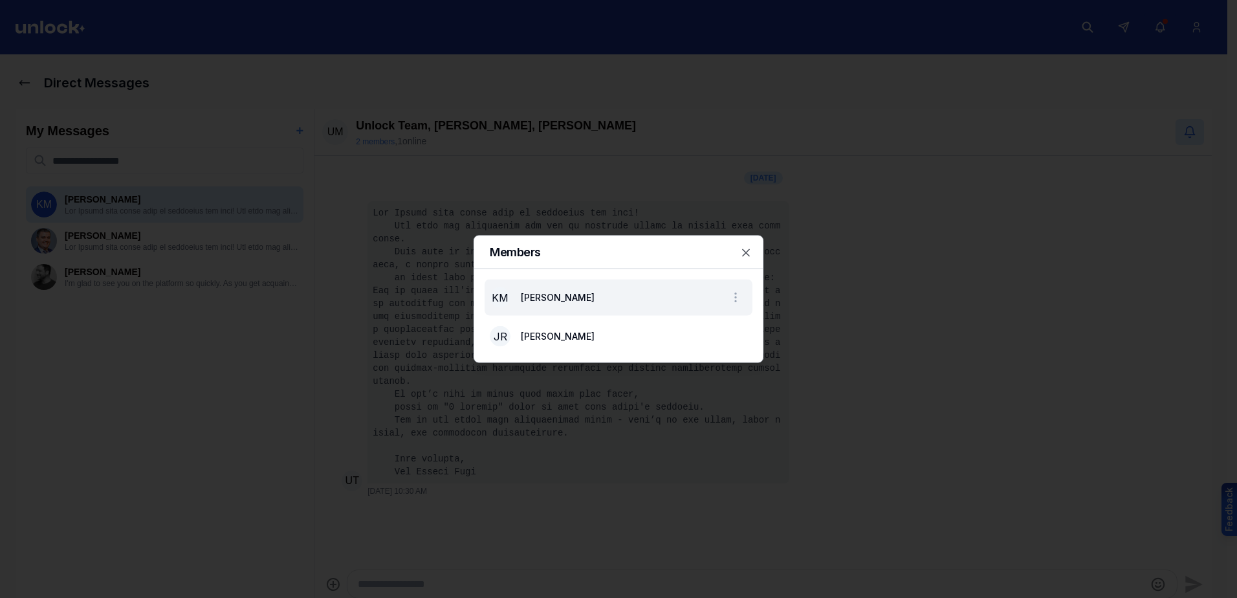
click at [554, 294] on span "[PERSON_NAME]" at bounding box center [558, 297] width 74 height 11
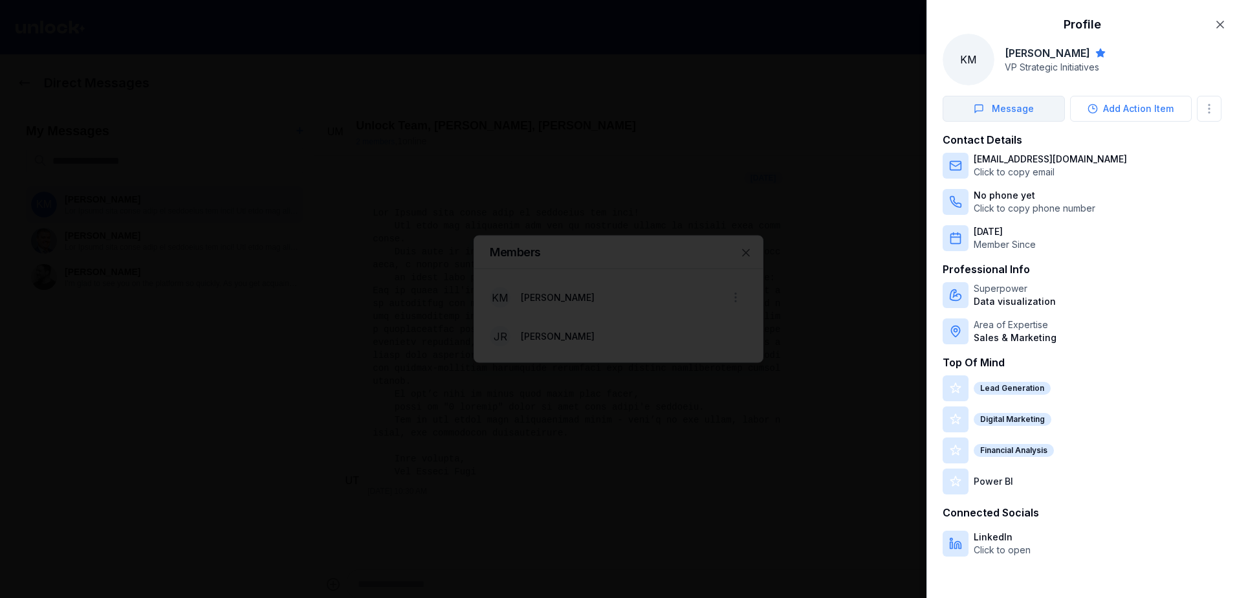
click at [1008, 111] on button "Message" at bounding box center [1003, 109] width 122 height 26
drag, startPoint x: 988, startPoint y: 103, endPoint x: 953, endPoint y: 105, distance: 35.0
click at [953, 105] on button "Message" at bounding box center [1003, 109] width 122 height 26
click at [965, 102] on button "Message" at bounding box center [1003, 109] width 122 height 26
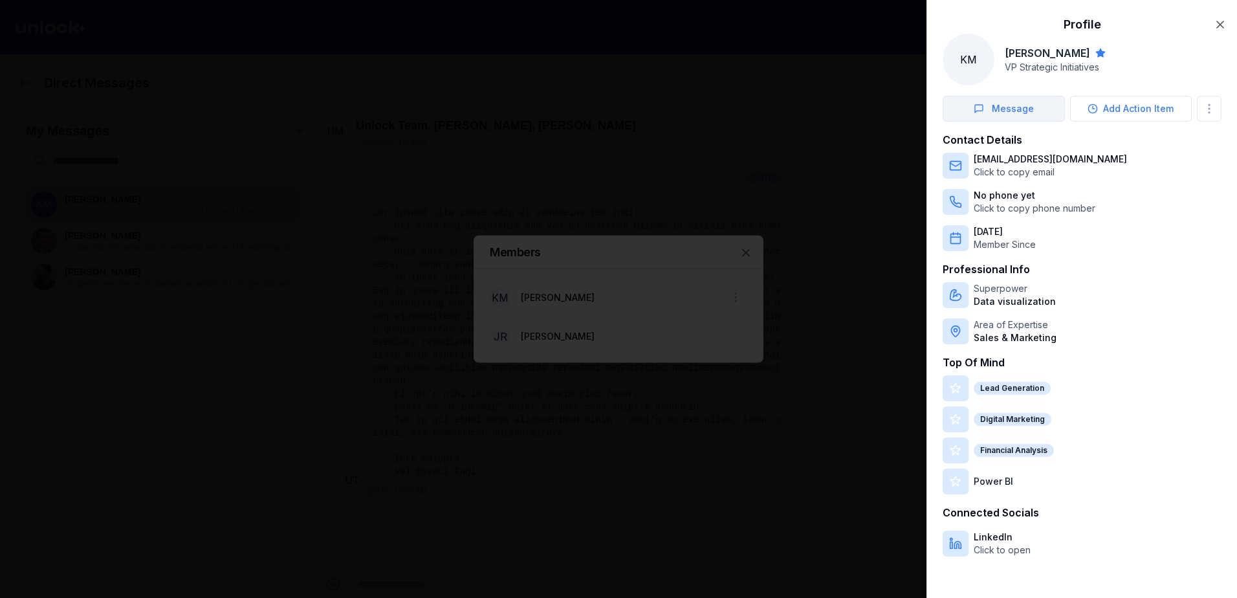
click at [965, 102] on button "Message" at bounding box center [1003, 109] width 122 height 26
click at [1216, 21] on icon "button" at bounding box center [1219, 24] width 13 height 13
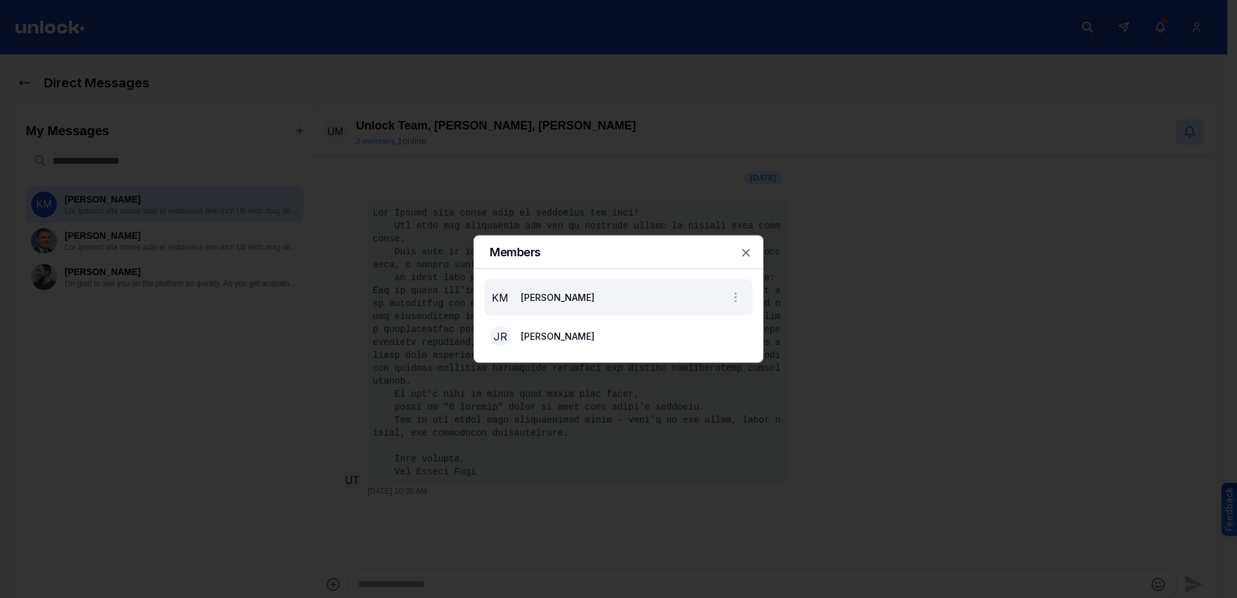
click at [576, 287] on li "KM [PERSON_NAME]" at bounding box center [618, 297] width 268 height 36
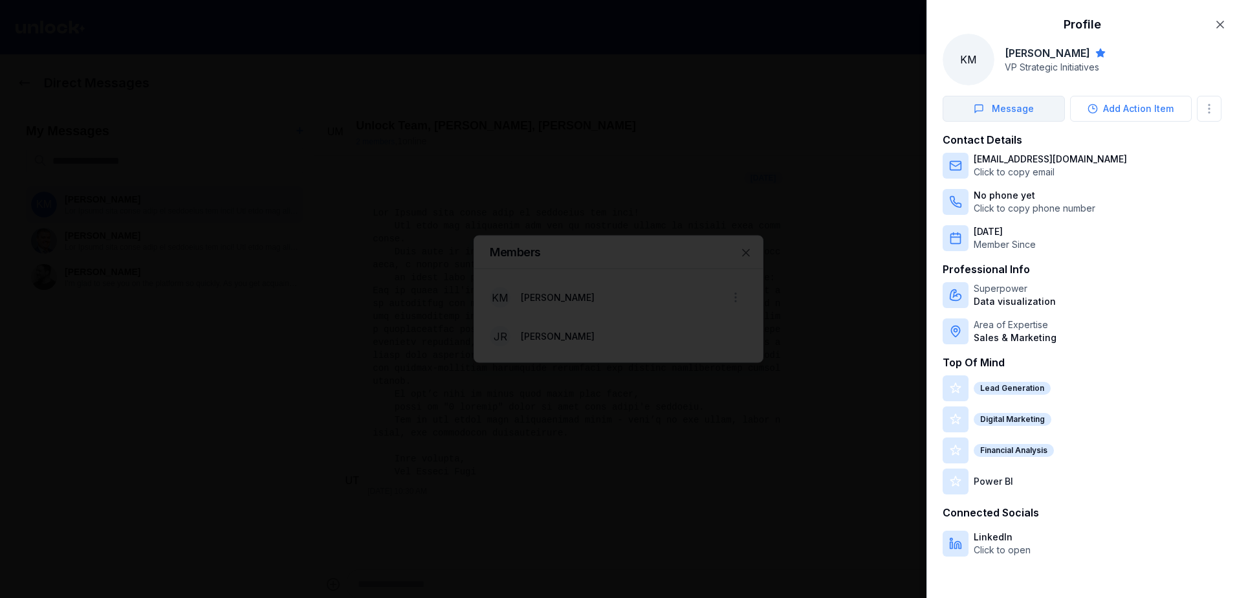
click at [990, 105] on button "Message" at bounding box center [1003, 109] width 122 height 26
click at [1221, 19] on icon "button" at bounding box center [1219, 24] width 13 height 13
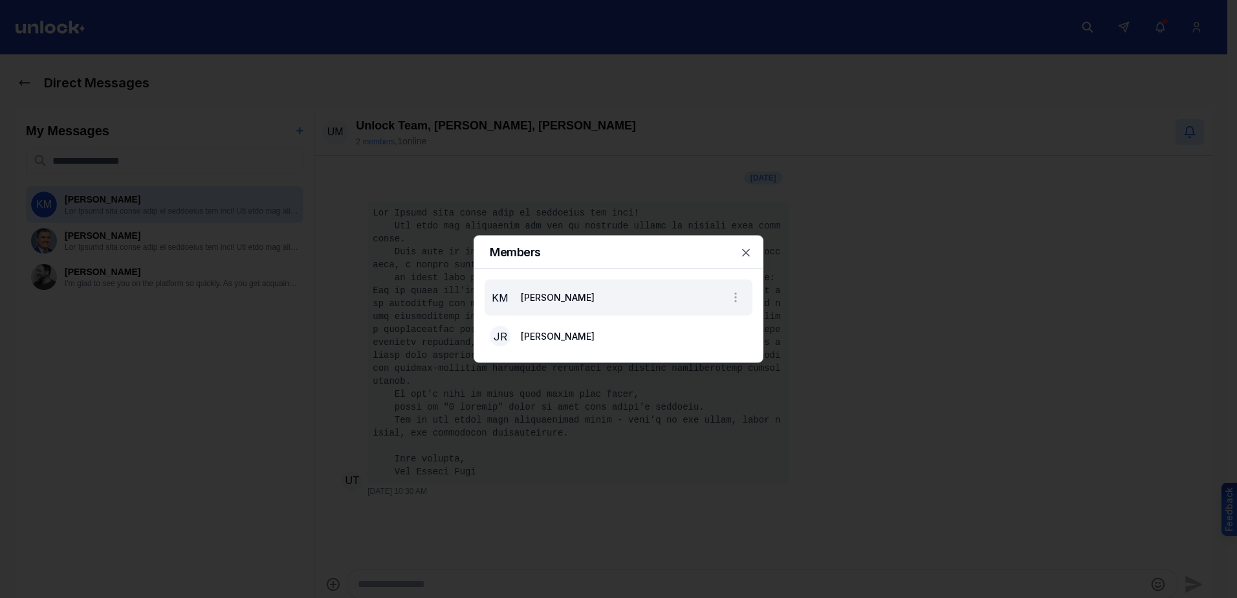
click at [644, 296] on li "KM [PERSON_NAME]" at bounding box center [618, 297] width 268 height 36
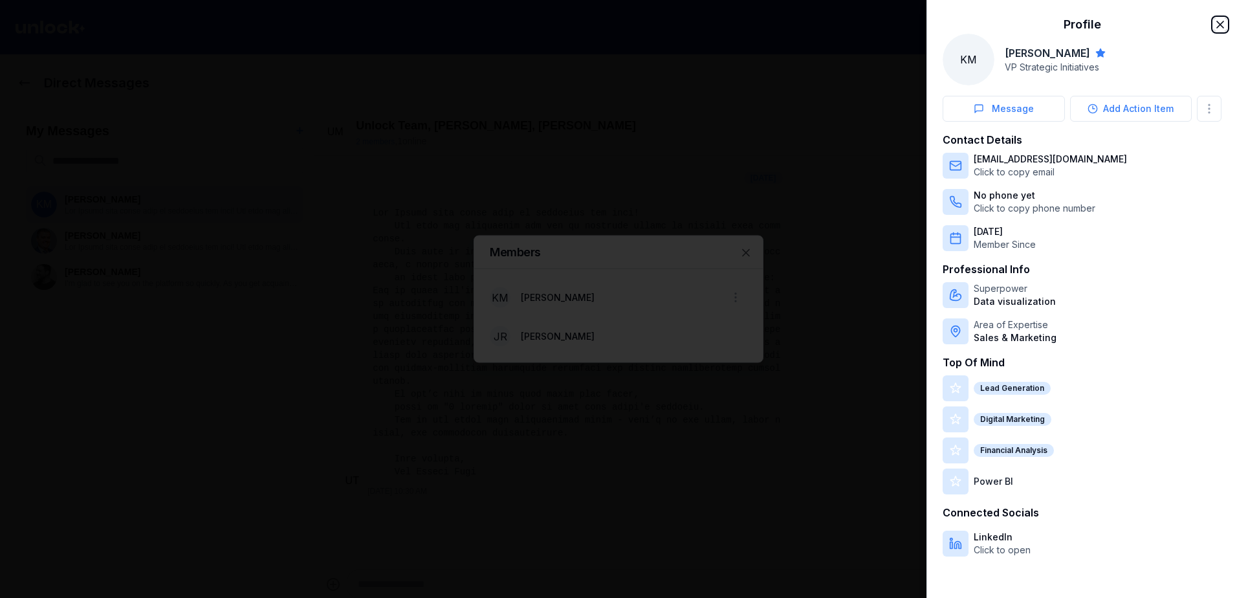
click at [1225, 27] on icon "button" at bounding box center [1219, 24] width 13 height 13
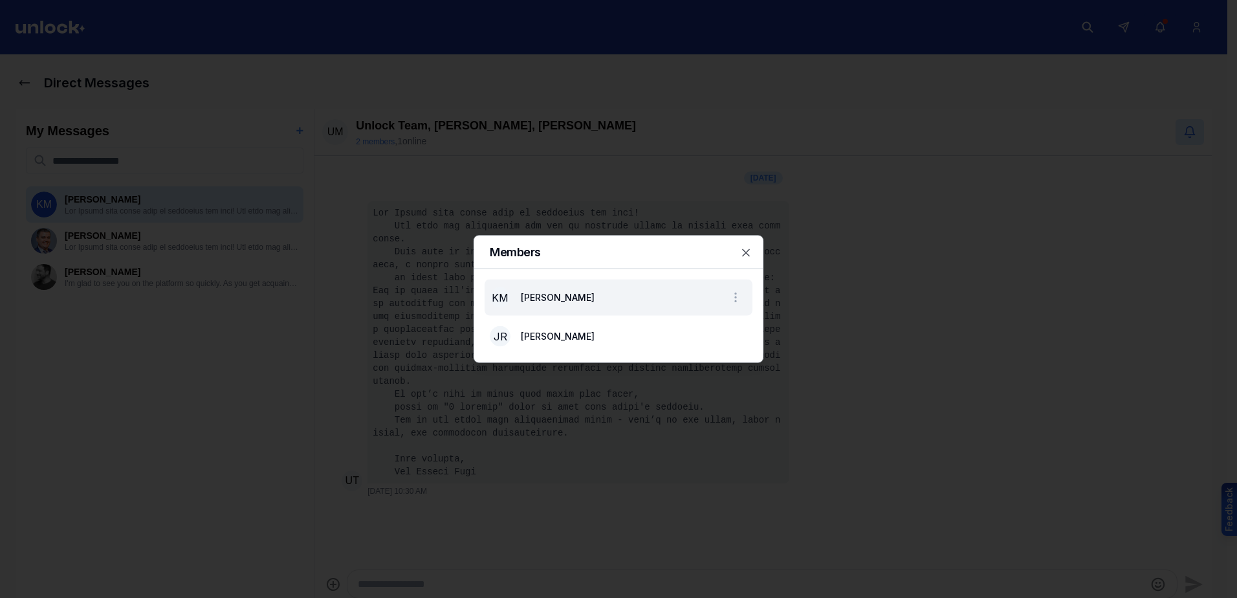
click at [605, 298] on li "KM [PERSON_NAME]" at bounding box center [618, 297] width 268 height 36
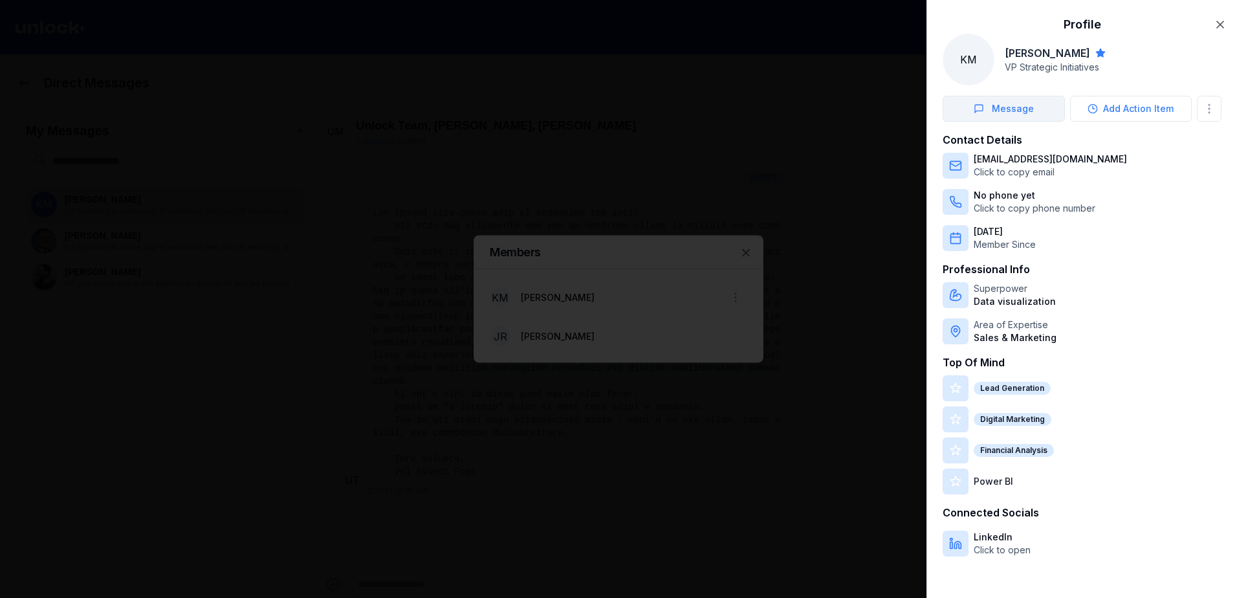
click at [995, 120] on button "Message" at bounding box center [1003, 109] width 122 height 26
drag, startPoint x: 1218, startPoint y: 25, endPoint x: 1170, endPoint y: 49, distance: 53.2
click at [1219, 25] on icon "button" at bounding box center [1219, 24] width 13 height 13
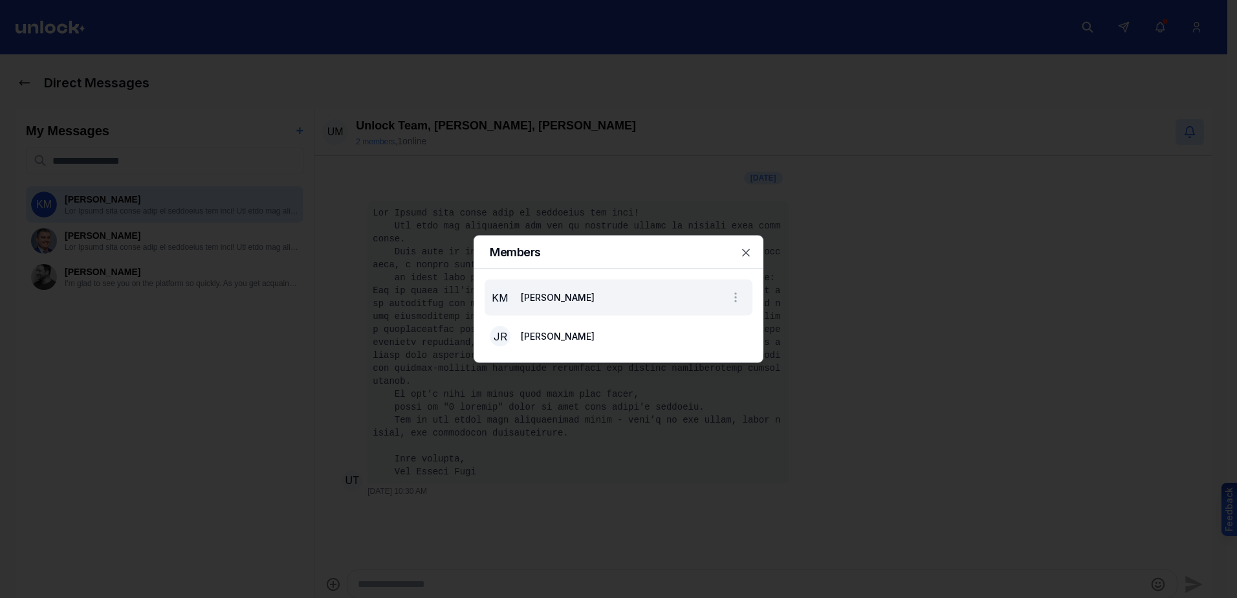
click at [638, 301] on li "KM [PERSON_NAME]" at bounding box center [618, 297] width 268 height 36
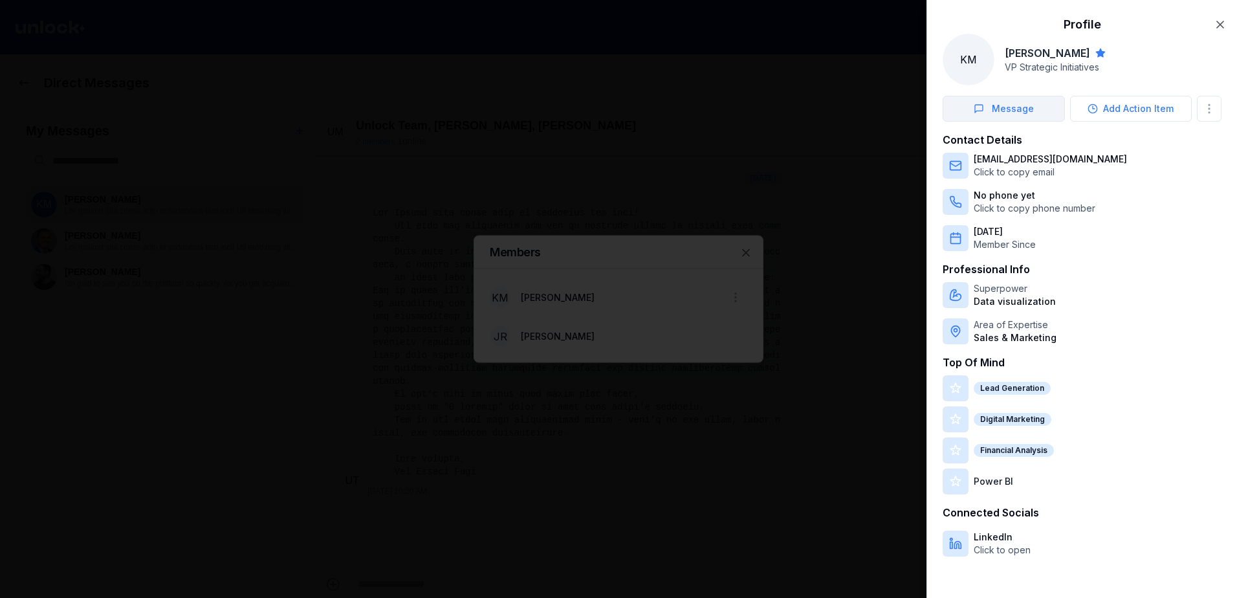
click at [1017, 107] on button "Message" at bounding box center [1003, 109] width 122 height 26
click at [1221, 21] on icon "button" at bounding box center [1219, 24] width 13 height 13
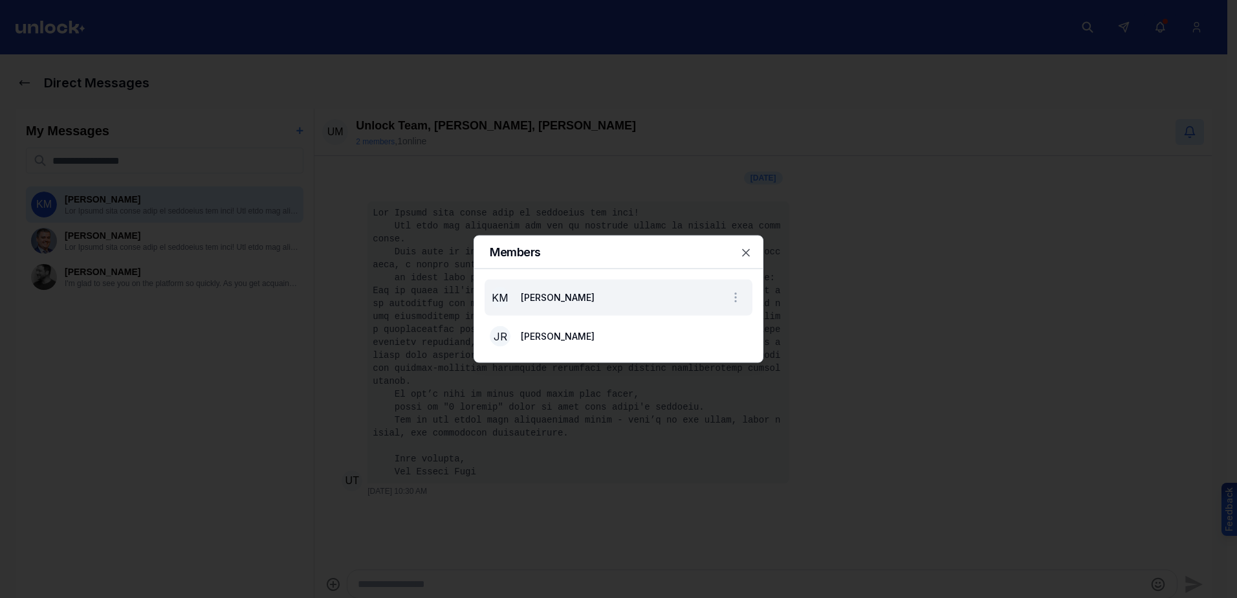
click at [601, 294] on li "KM [PERSON_NAME]" at bounding box center [618, 297] width 268 height 36
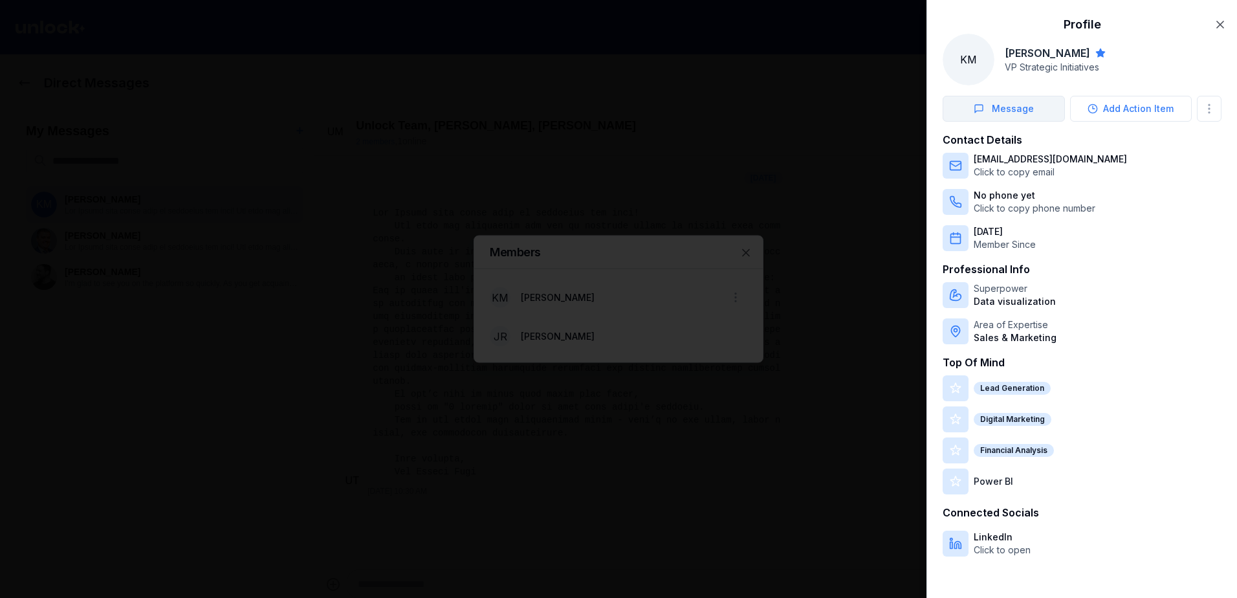
click at [1004, 111] on button "Message" at bounding box center [1003, 109] width 122 height 26
click at [1220, 23] on icon "button" at bounding box center [1219, 24] width 13 height 13
